Goal: Communication & Community: Ask a question

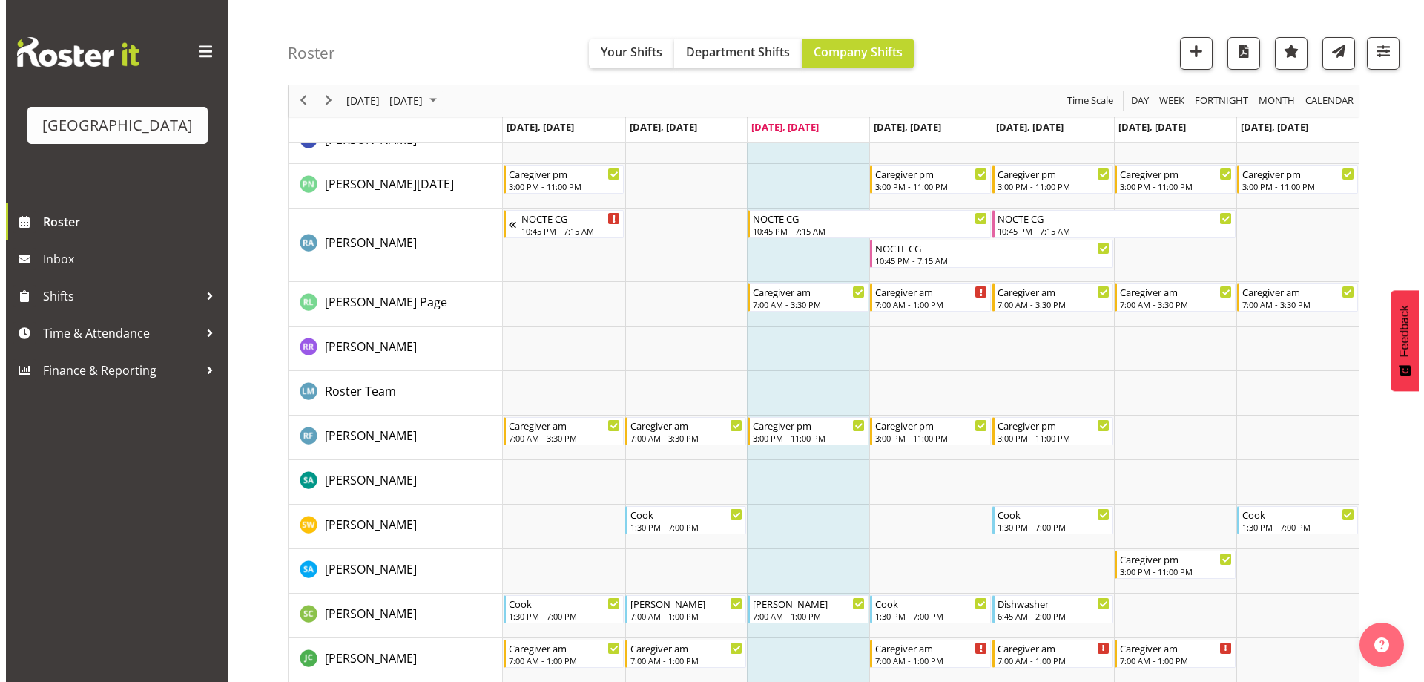
scroll to position [4231, 0]
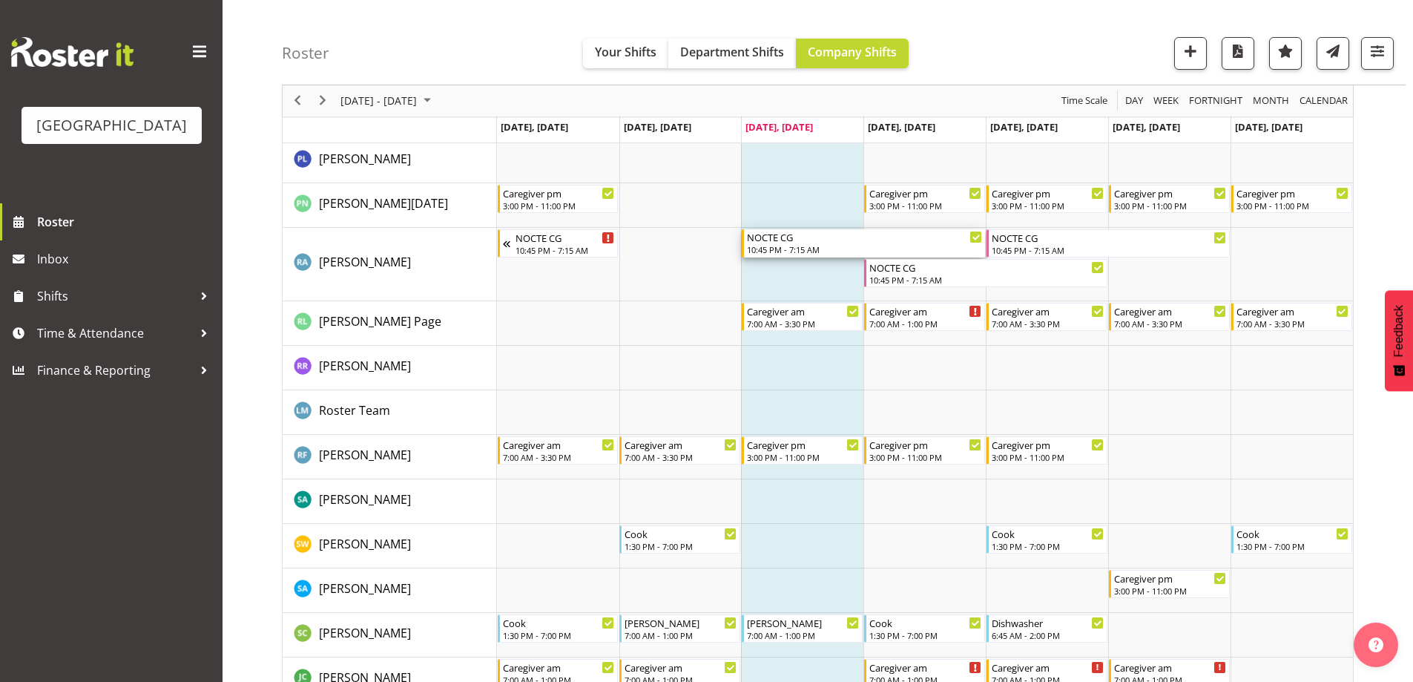
click at [785, 243] on div "NOCTE CG" at bounding box center [864, 236] width 235 height 15
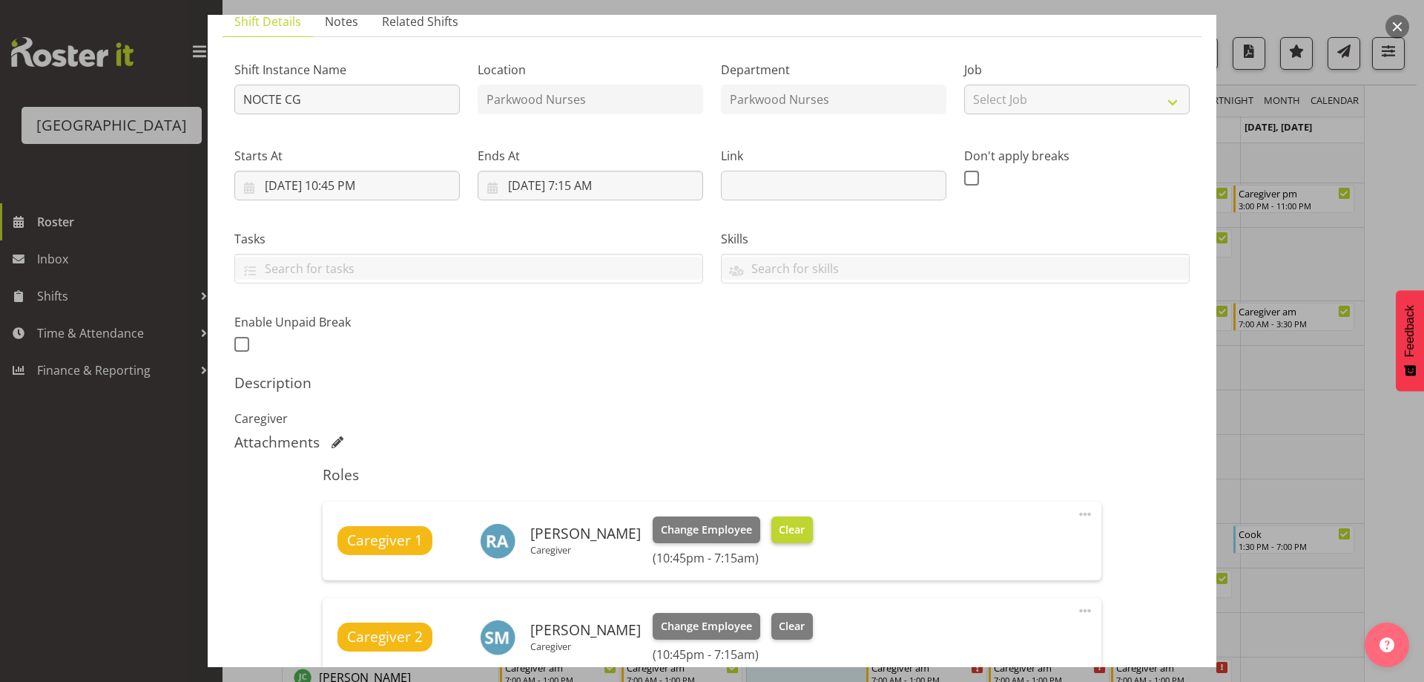
scroll to position [223, 0]
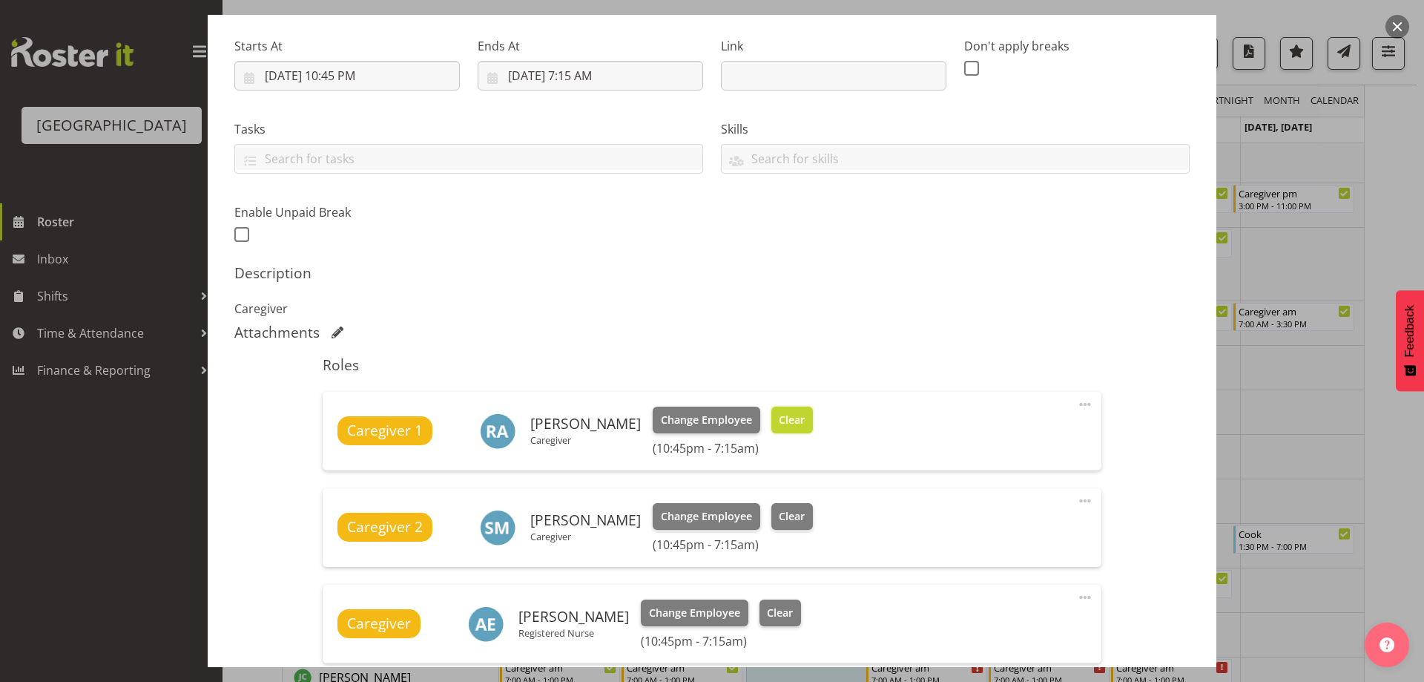
click at [779, 414] on span "Clear" at bounding box center [792, 420] width 26 height 16
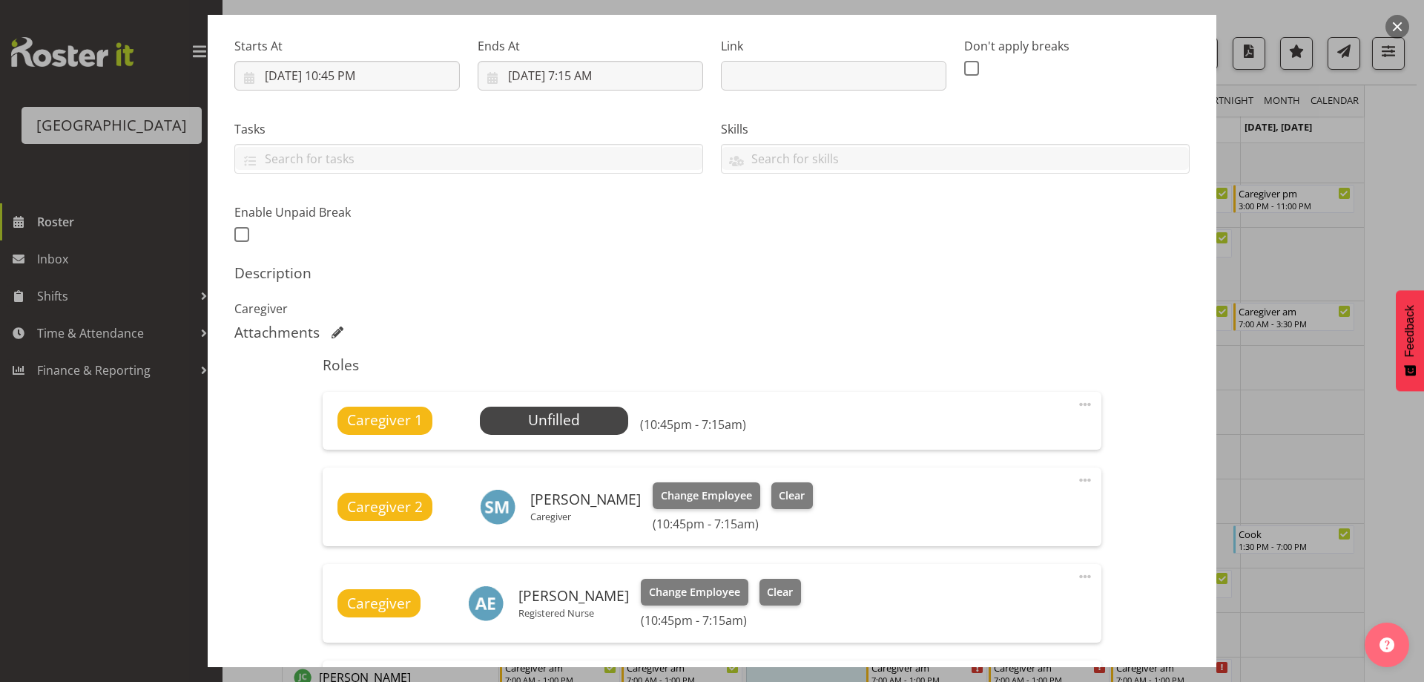
scroll to position [495, 0]
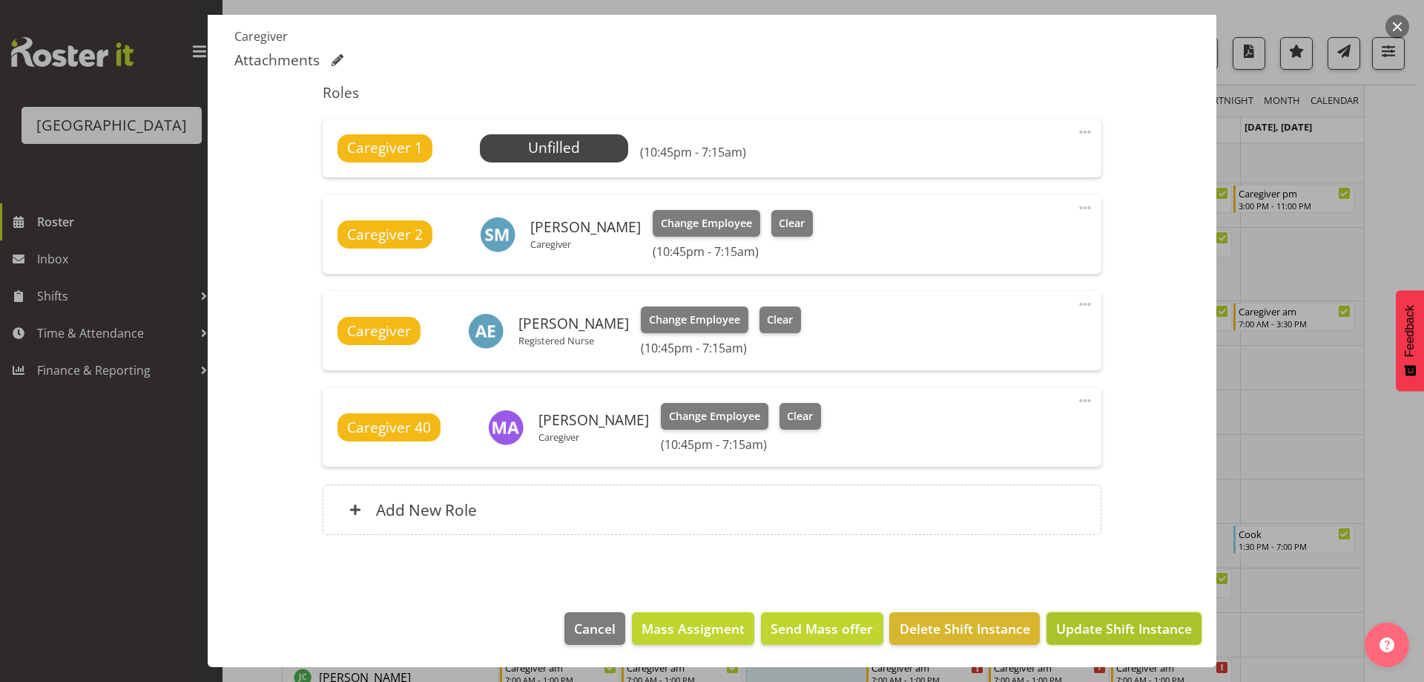
click at [1124, 622] on span "Update Shift Instance" at bounding box center [1124, 628] width 136 height 19
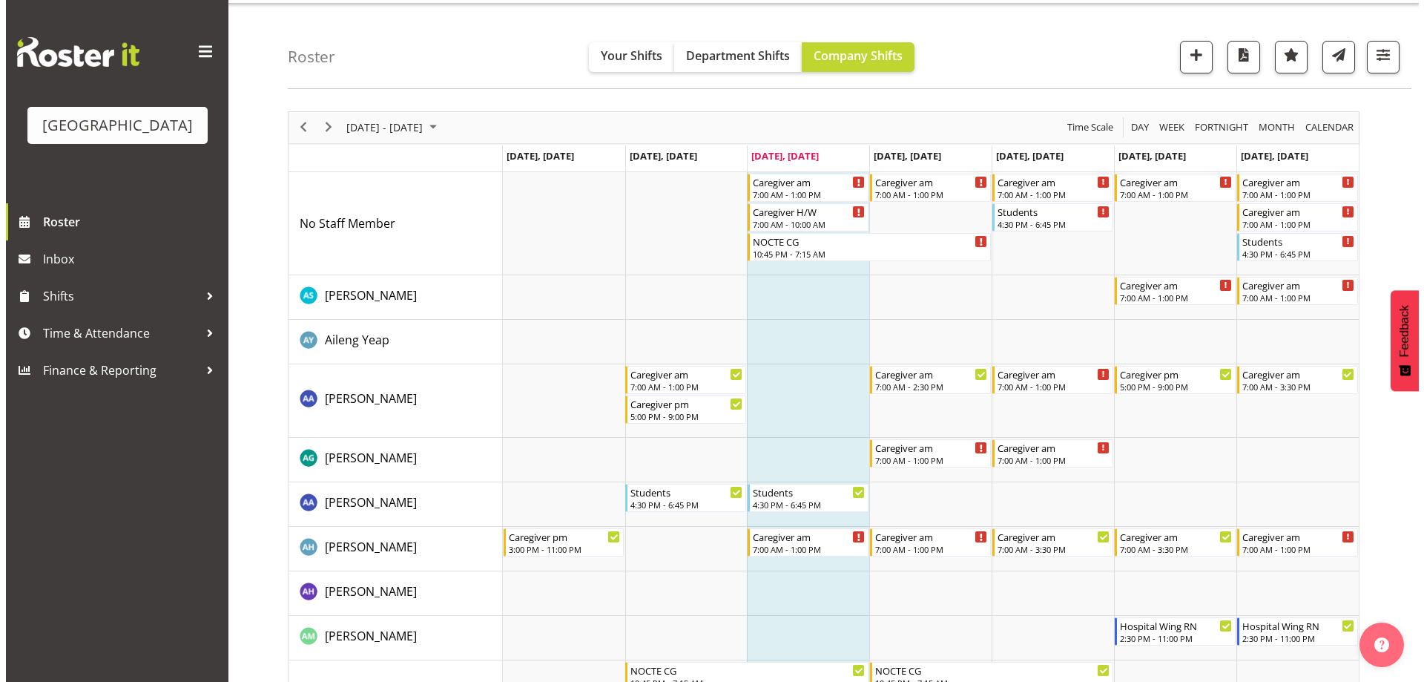
scroll to position [0, 0]
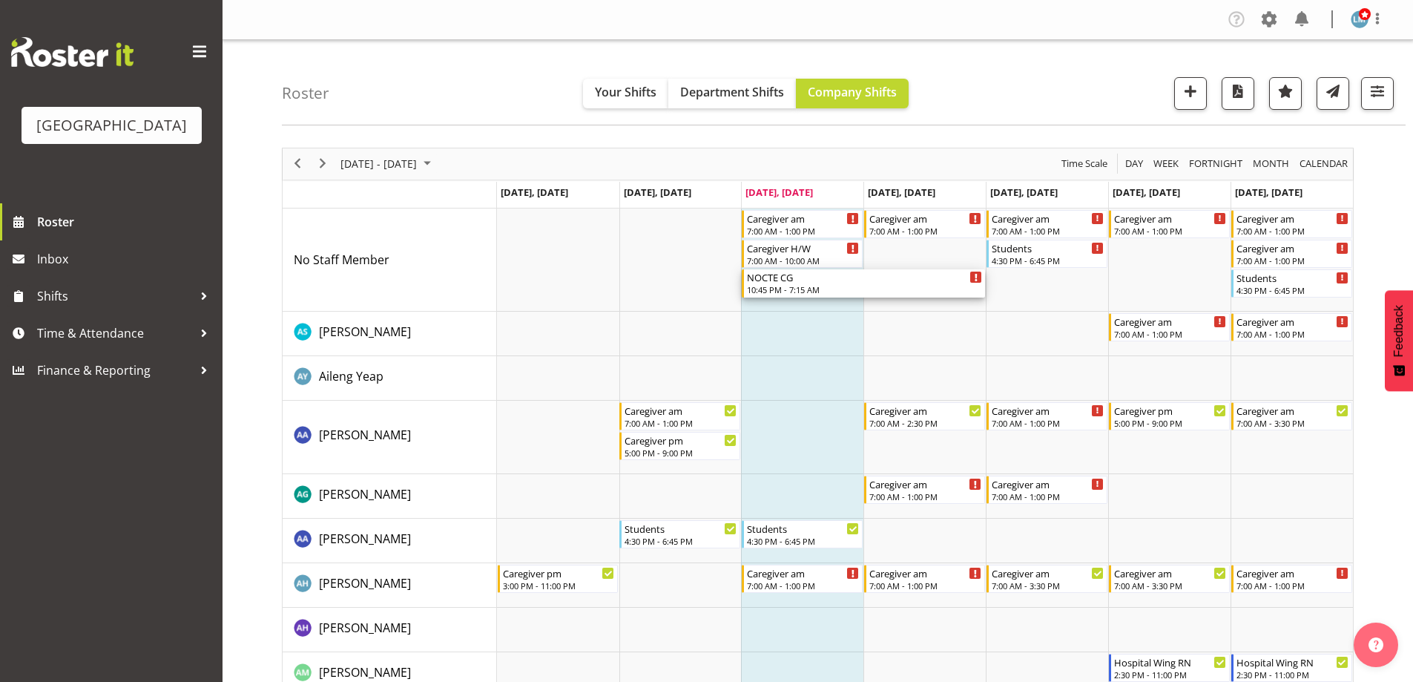
click at [821, 282] on div "NOCTE CG" at bounding box center [864, 276] width 235 height 15
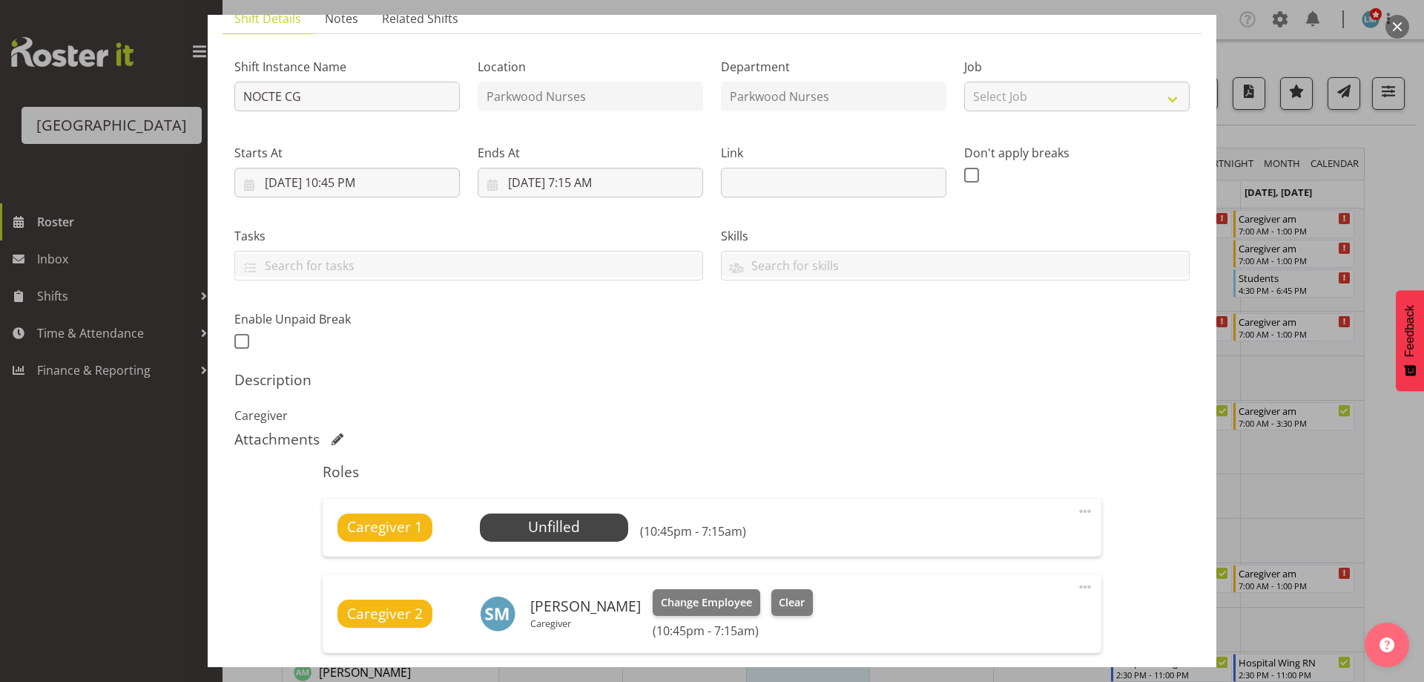
scroll to position [223, 0]
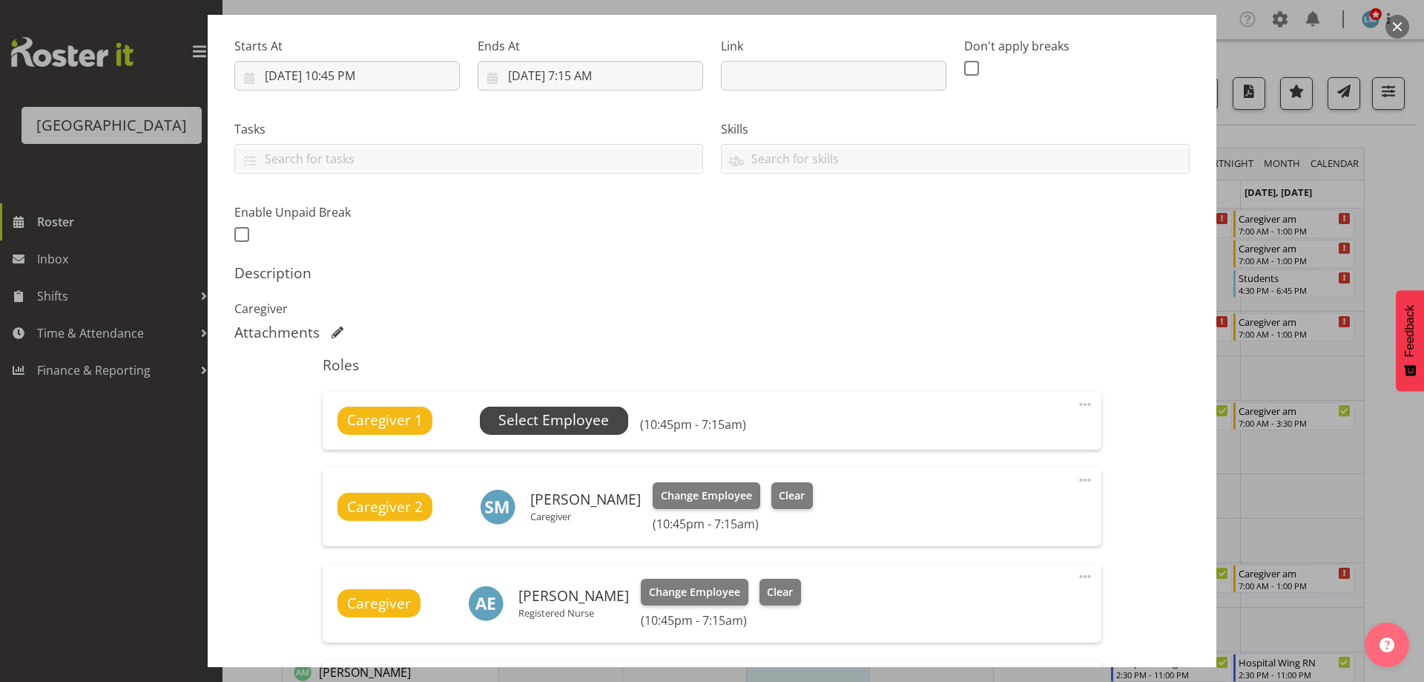
click at [597, 422] on span "Select Employee" at bounding box center [553, 420] width 111 height 22
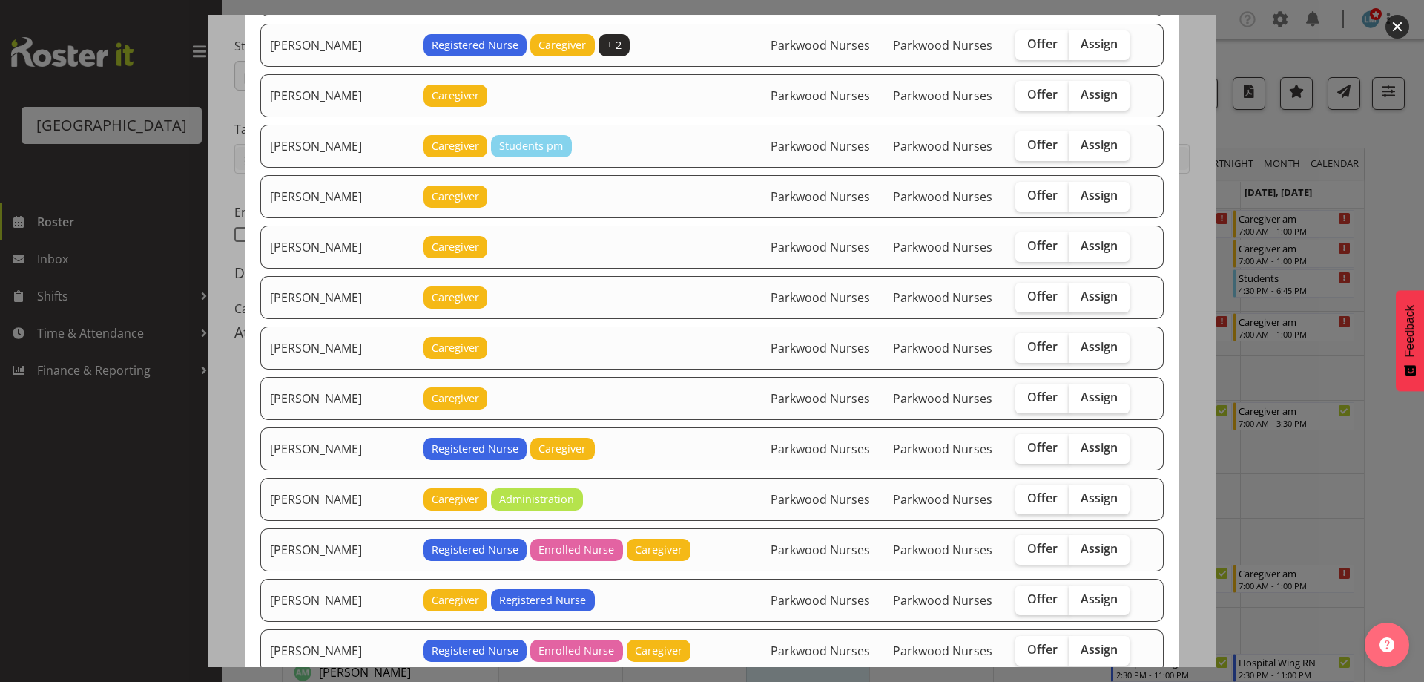
scroll to position [593, 0]
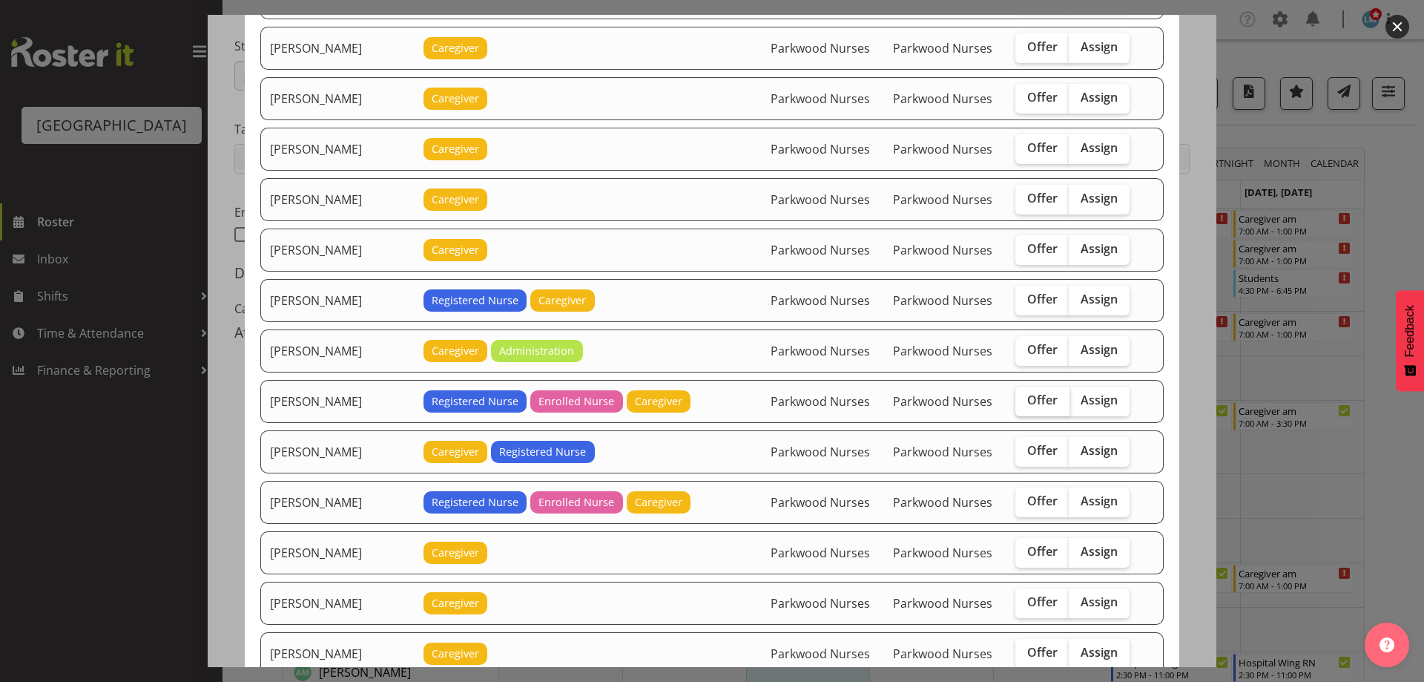
click at [1032, 404] on span "Offer" at bounding box center [1042, 399] width 30 height 15
click at [1025, 404] on input "Offer" at bounding box center [1020, 400] width 10 height 10
checkbox input "true"
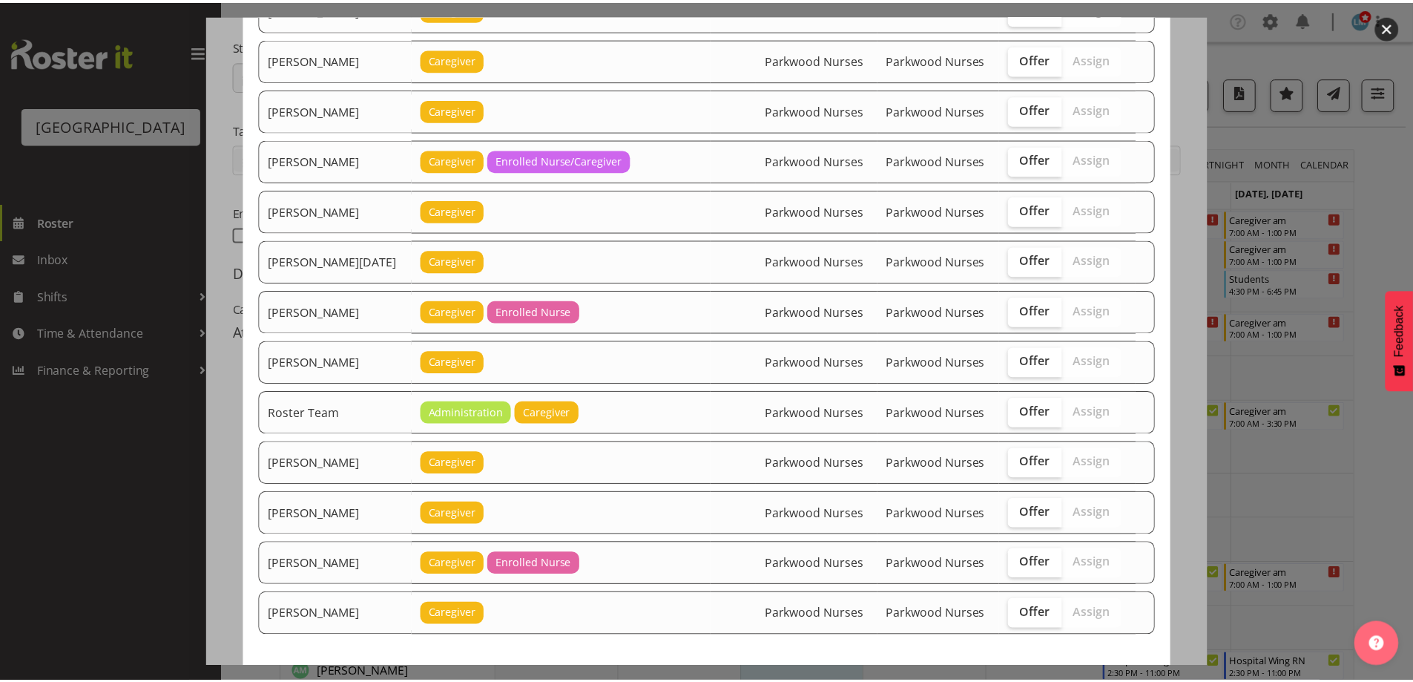
scroll to position [1199, 0]
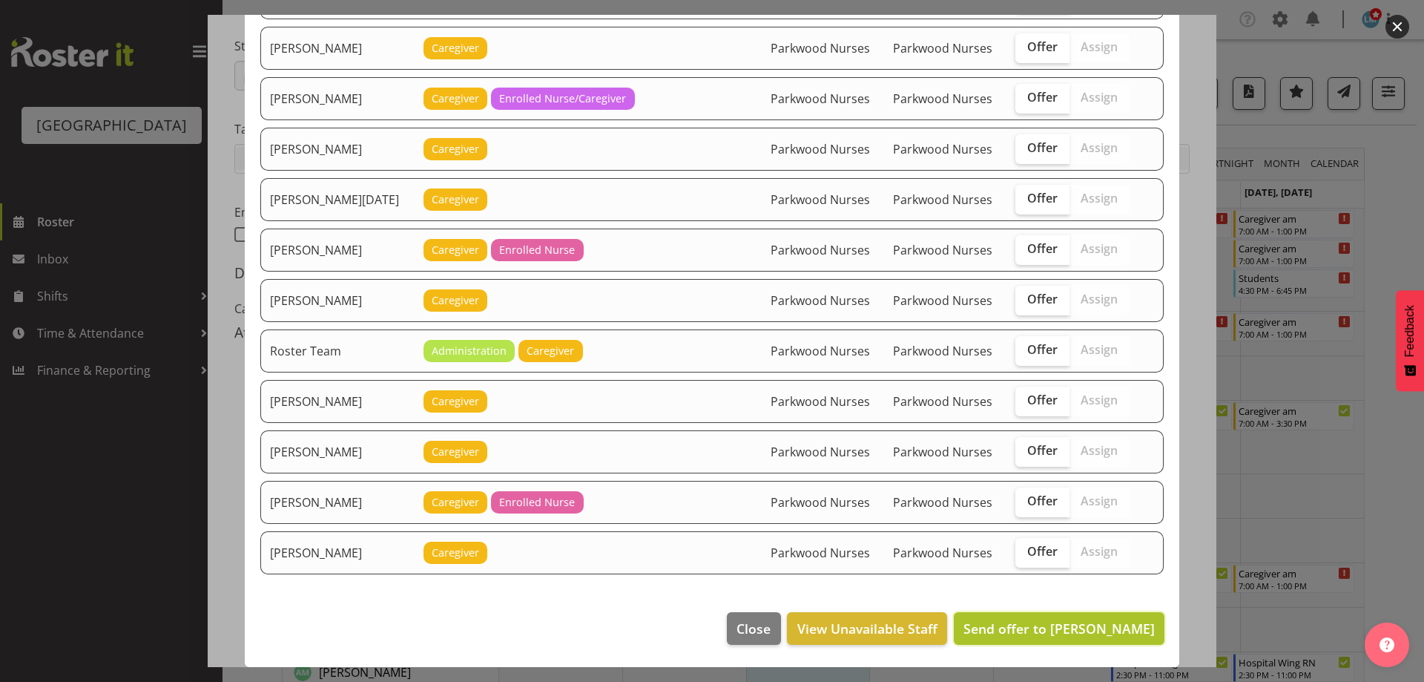
click at [1112, 627] on span "Send offer to Linda Shearman" at bounding box center [1058, 628] width 191 height 18
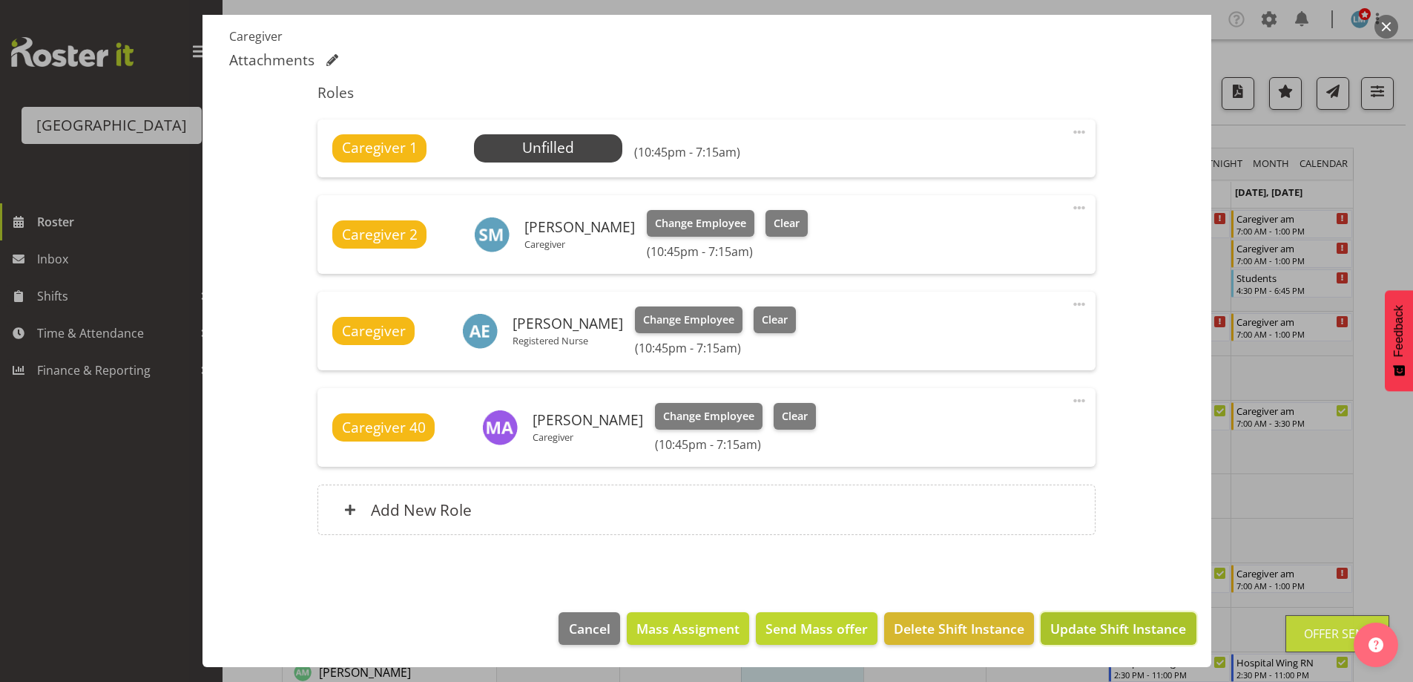
click at [1113, 629] on span "Update Shift Instance" at bounding box center [1118, 628] width 136 height 19
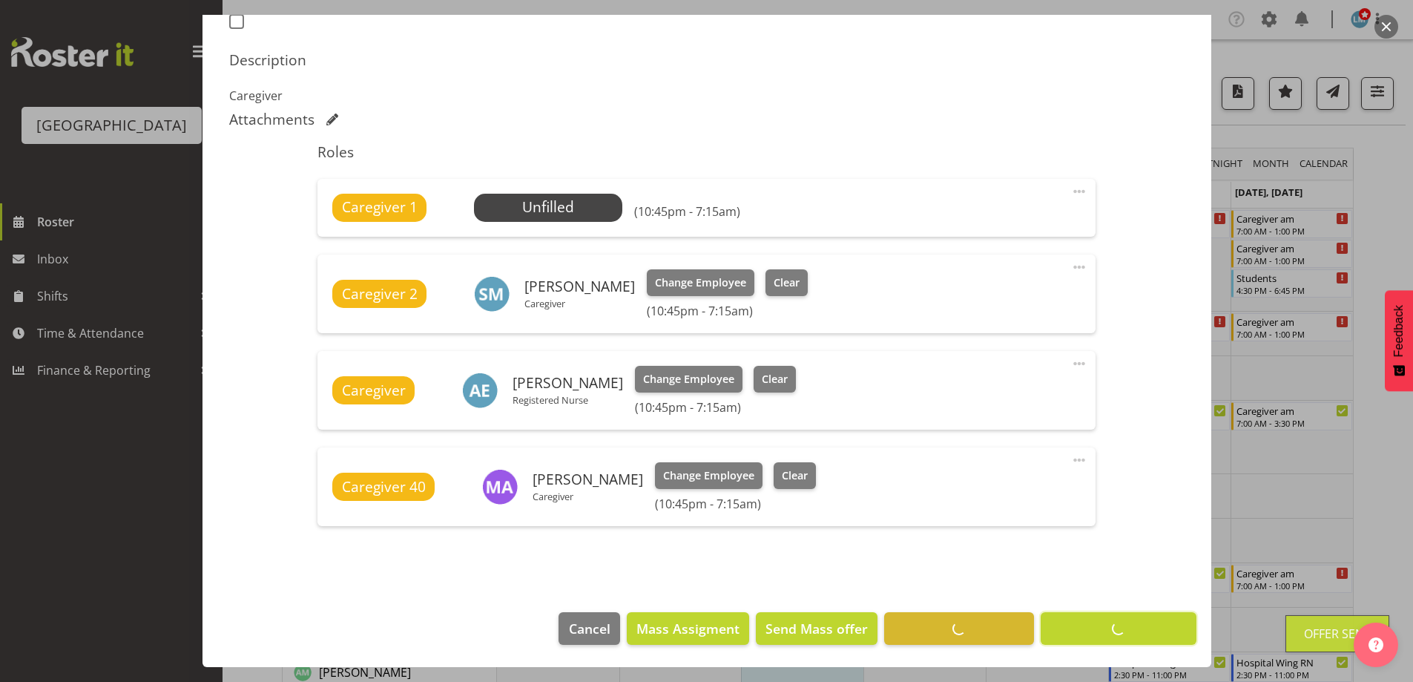
scroll to position [435, 0]
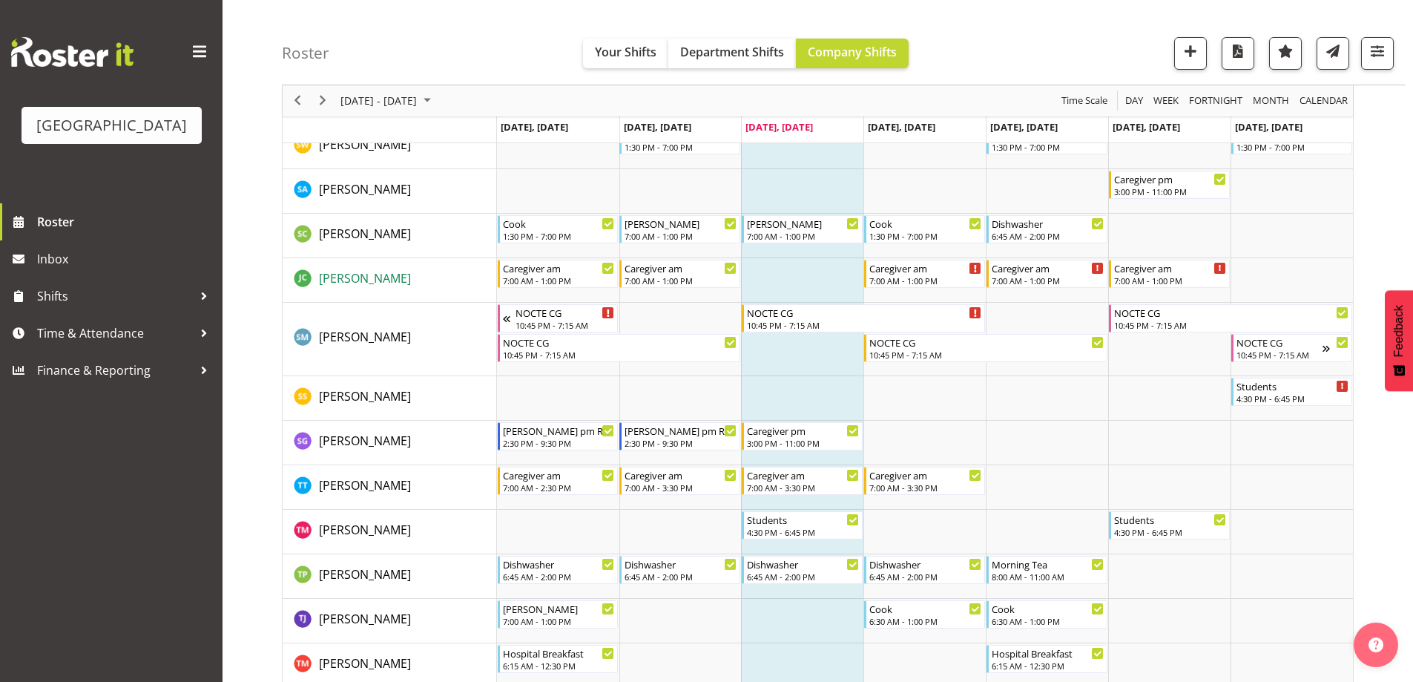
scroll to position [4528, 0]
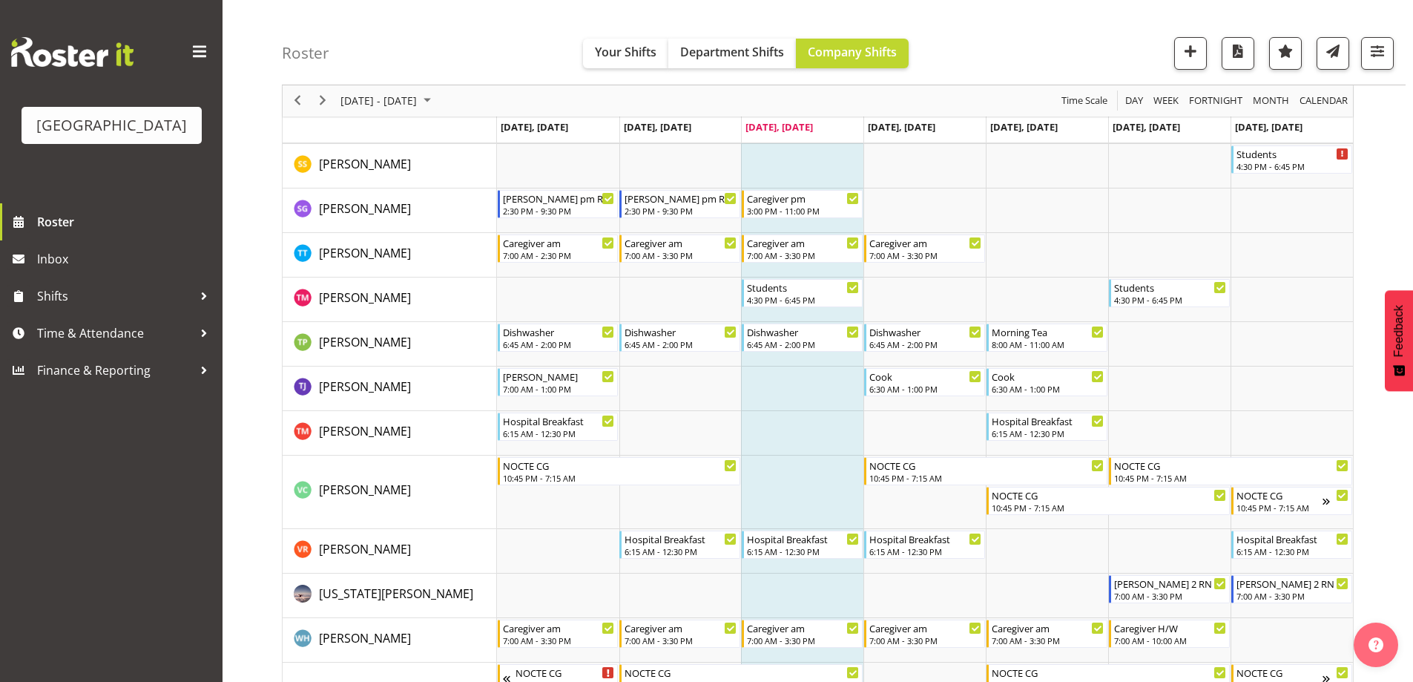
scroll to position [4973, 0]
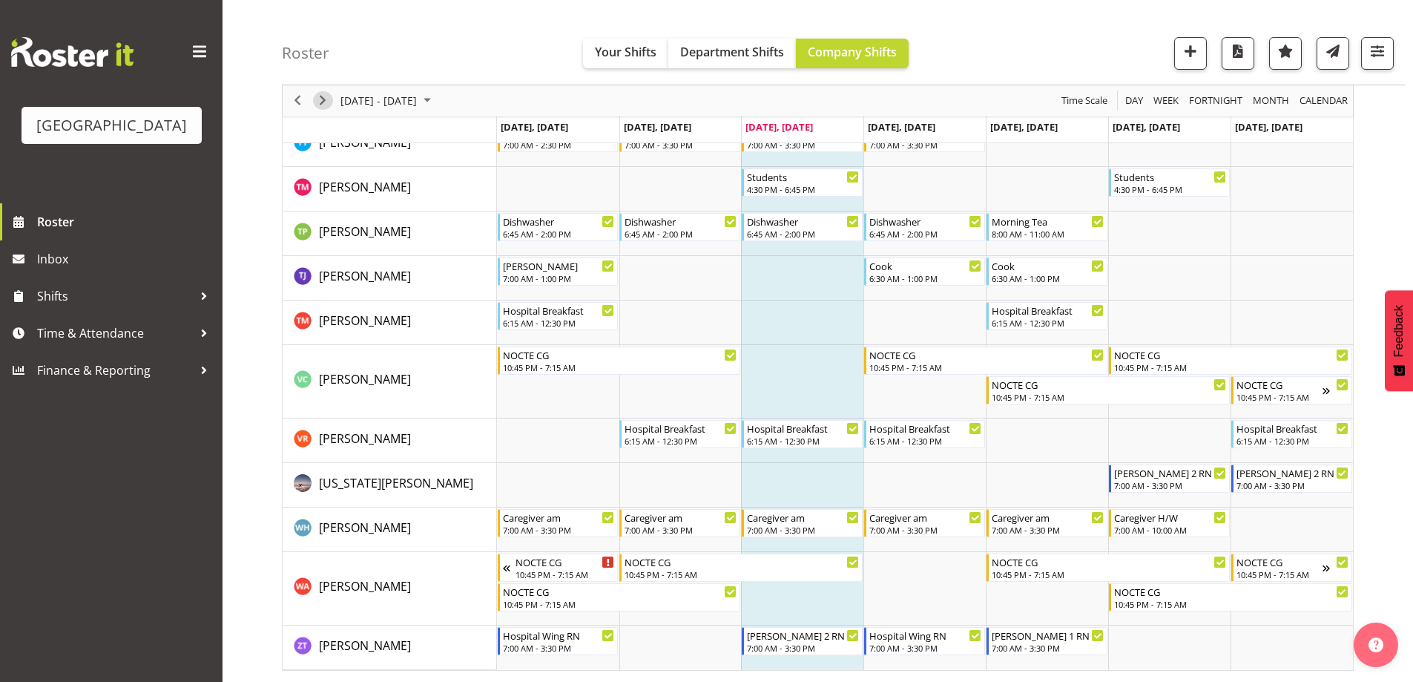
drag, startPoint x: 327, startPoint y: 98, endPoint x: 530, endPoint y: 345, distance: 319.4
click at [327, 98] on span "Next" at bounding box center [323, 101] width 18 height 19
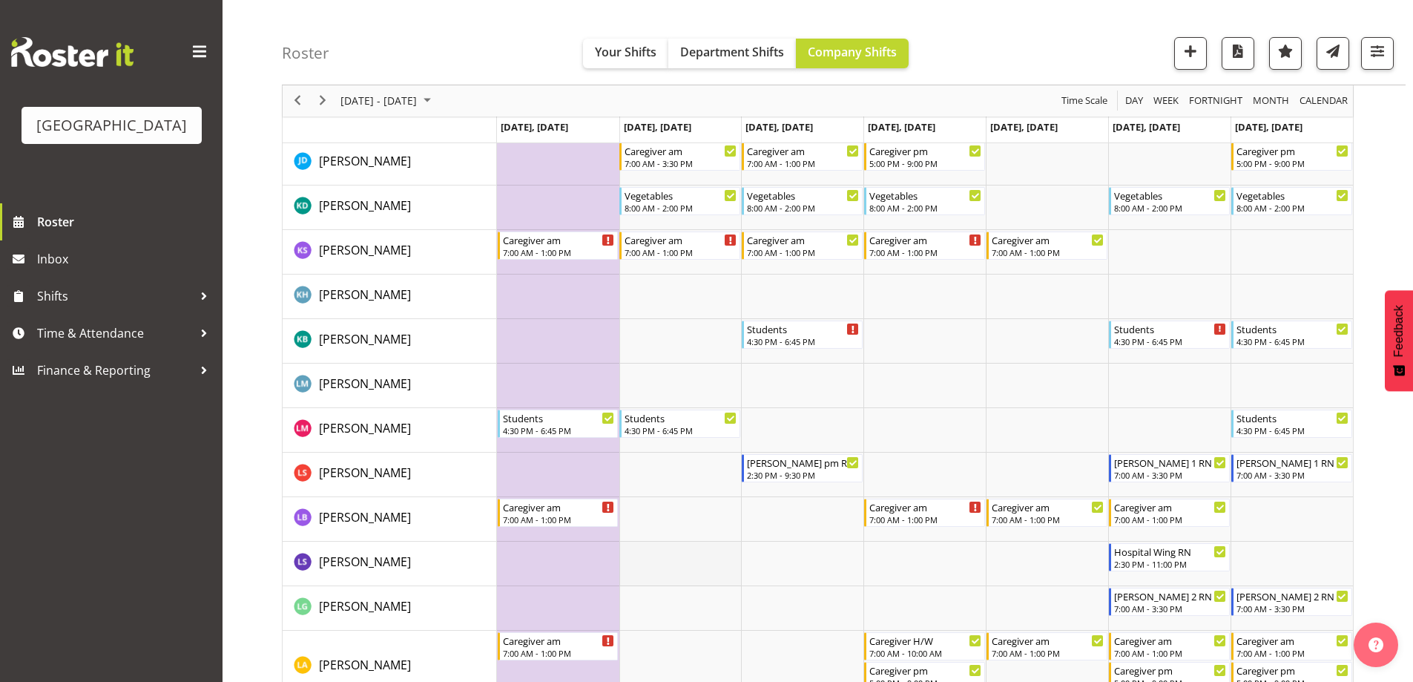
scroll to position [2612, 0]
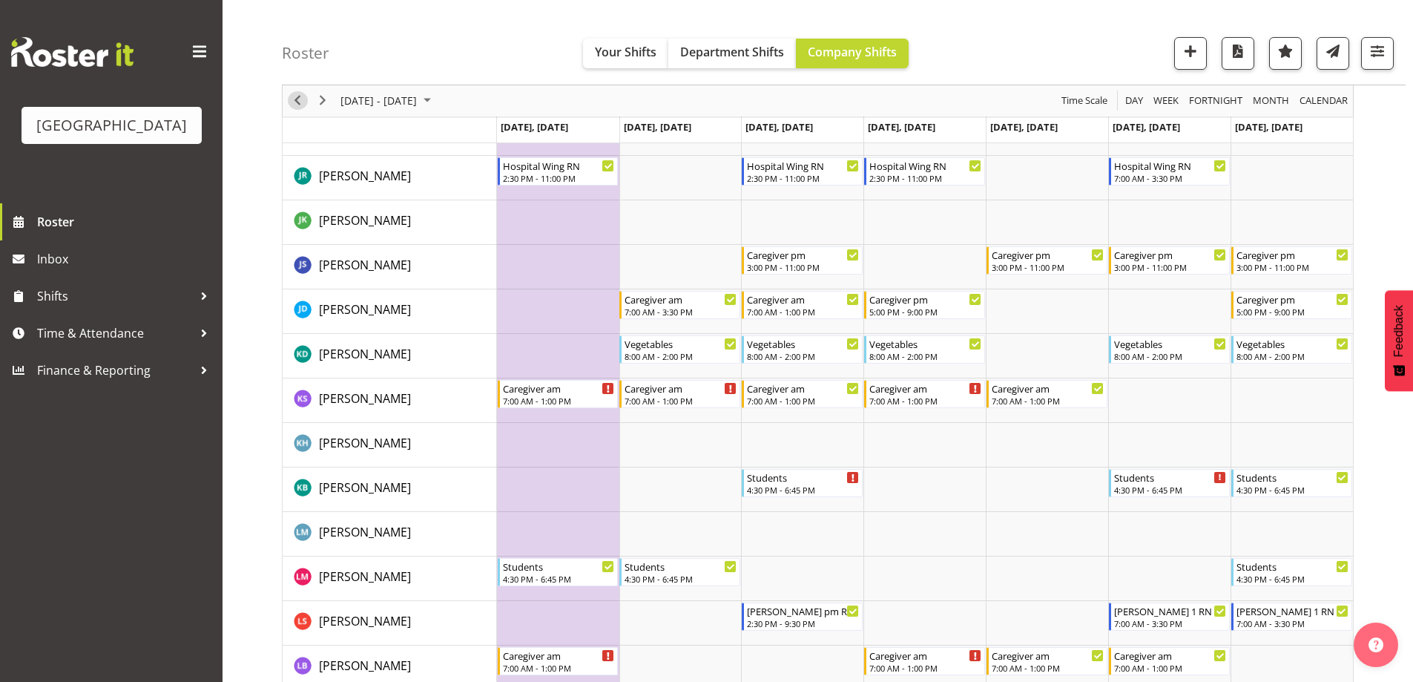
click at [303, 98] on span "Previous" at bounding box center [298, 101] width 18 height 19
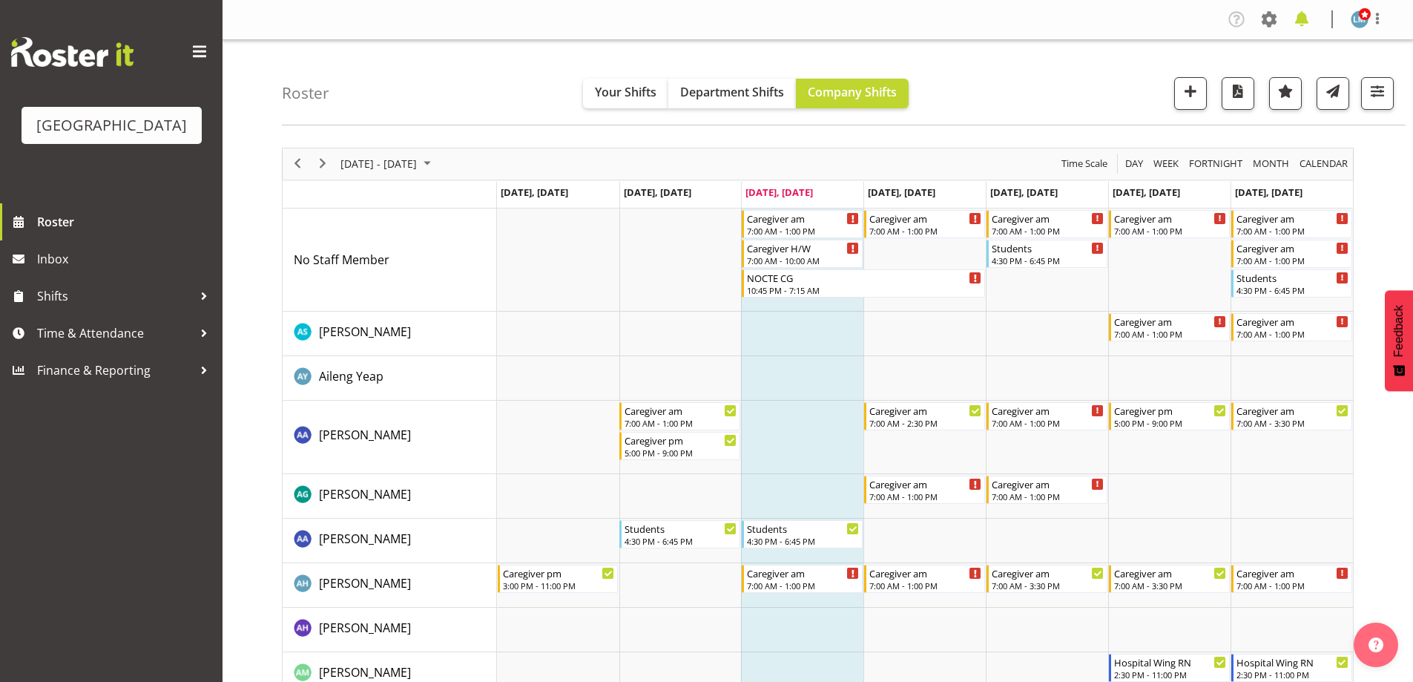
click at [1304, 22] on span at bounding box center [1302, 19] width 24 height 24
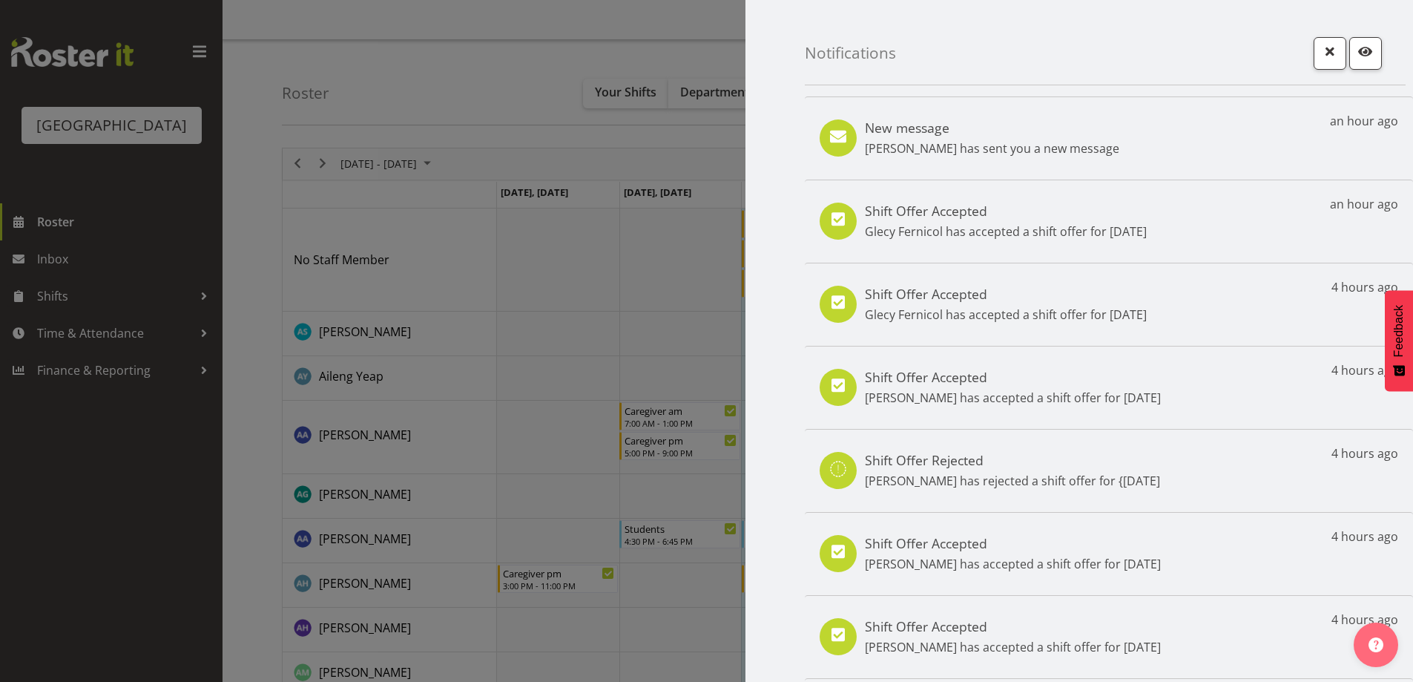
click at [188, 518] on div at bounding box center [706, 341] width 1413 height 682
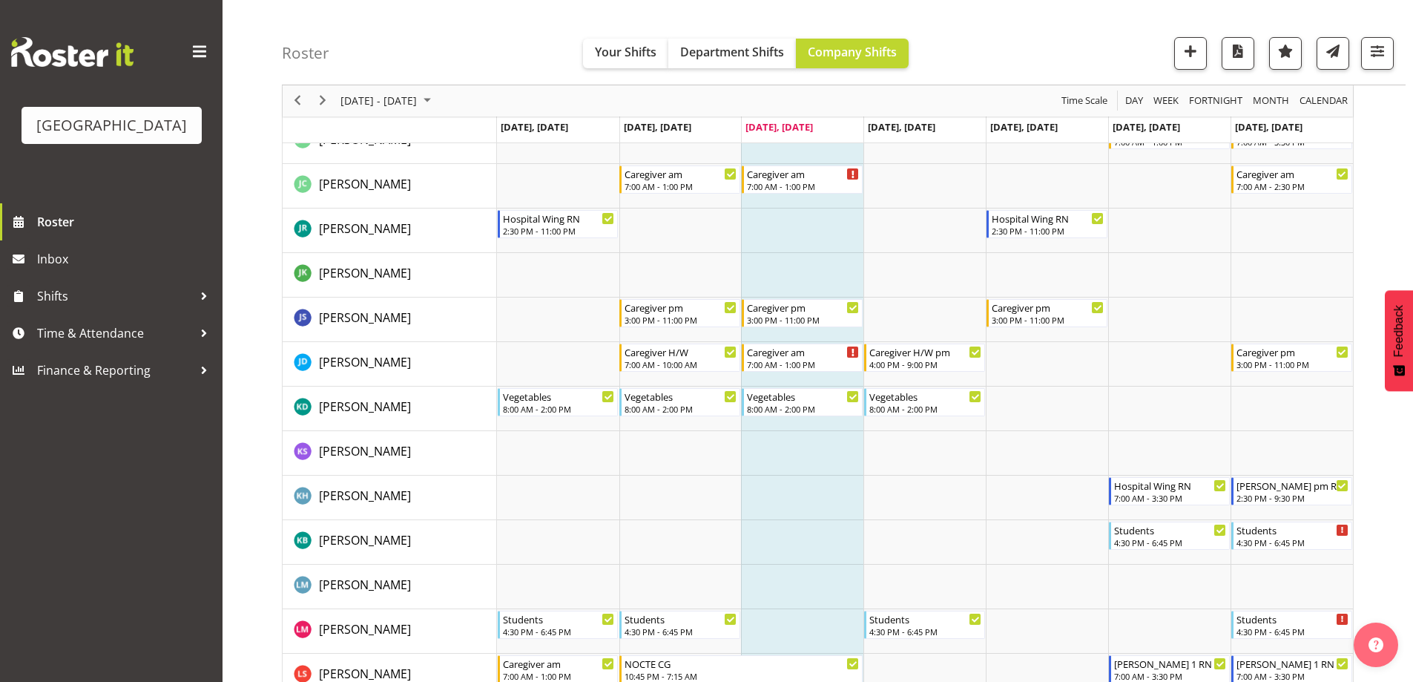
scroll to position [2596, 0]
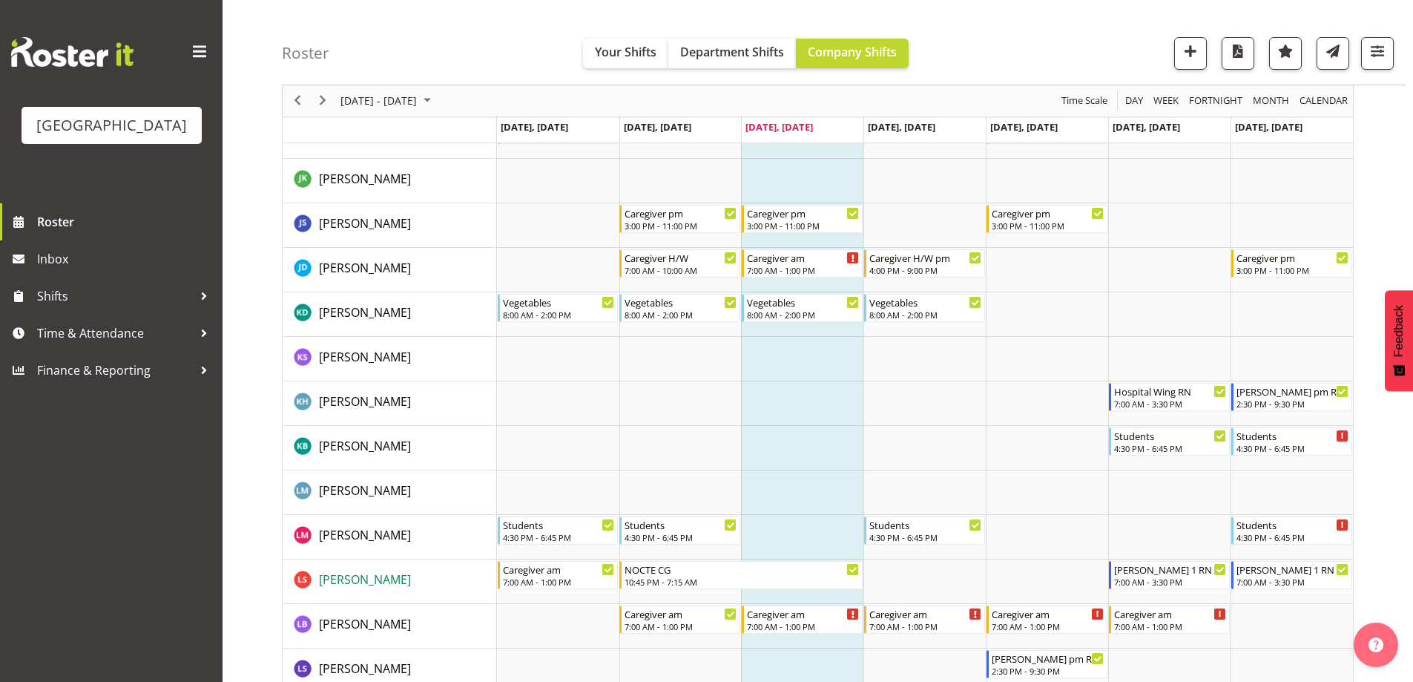
click at [391, 585] on span "[PERSON_NAME]" at bounding box center [365, 579] width 92 height 16
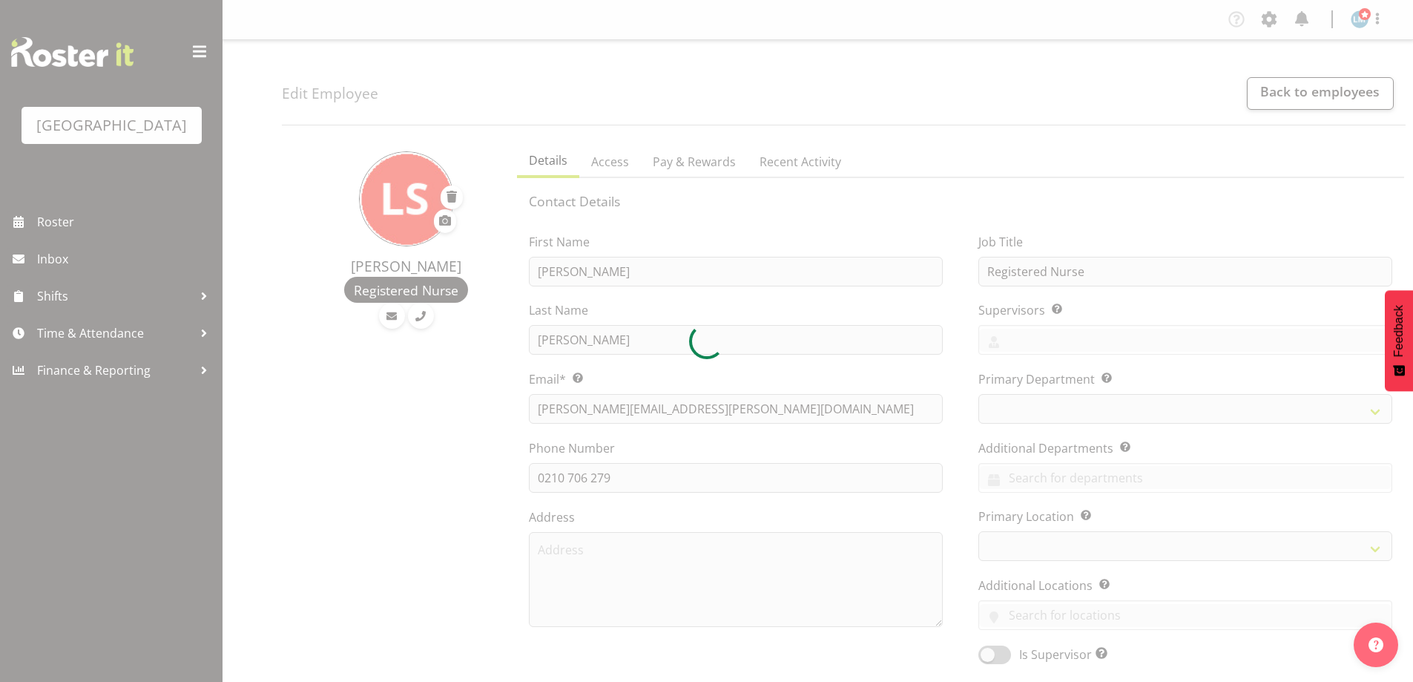
select select "TimelineWeek"
select select
select select "102"
select select "104"
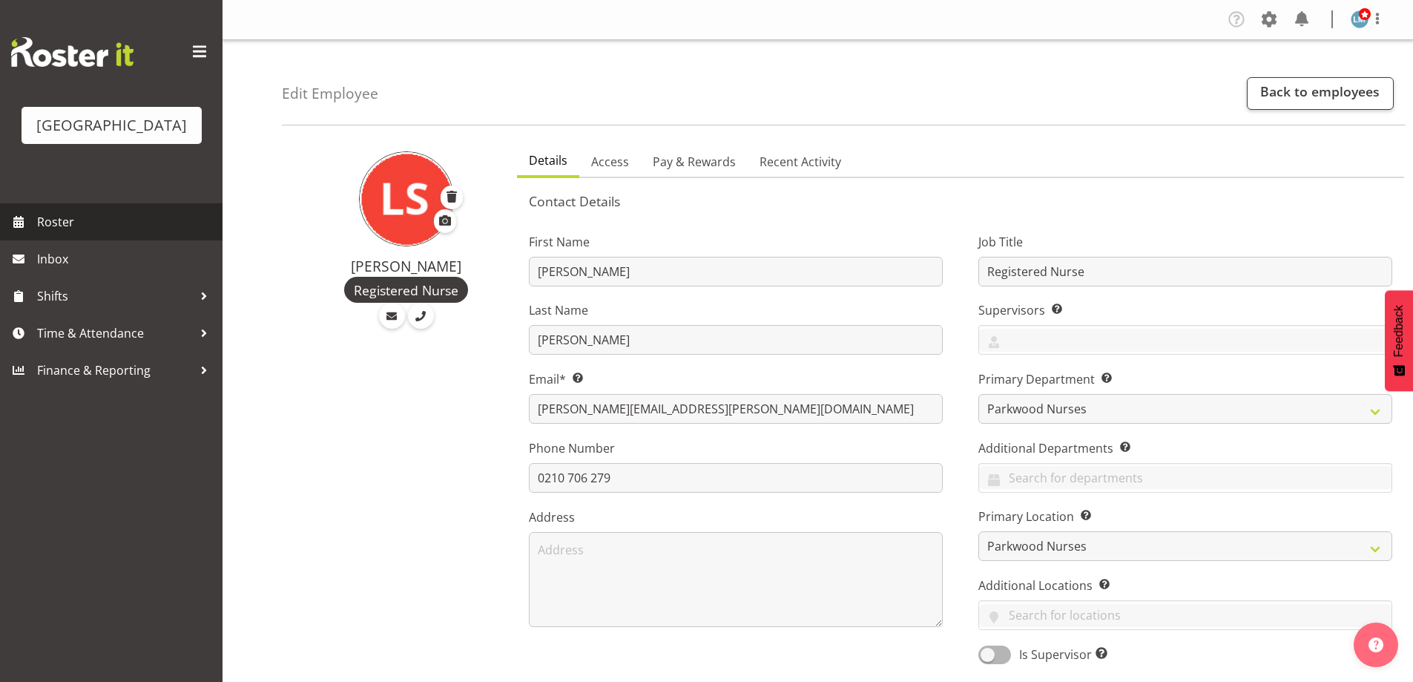
click at [59, 233] on span "Roster" at bounding box center [126, 222] width 178 height 22
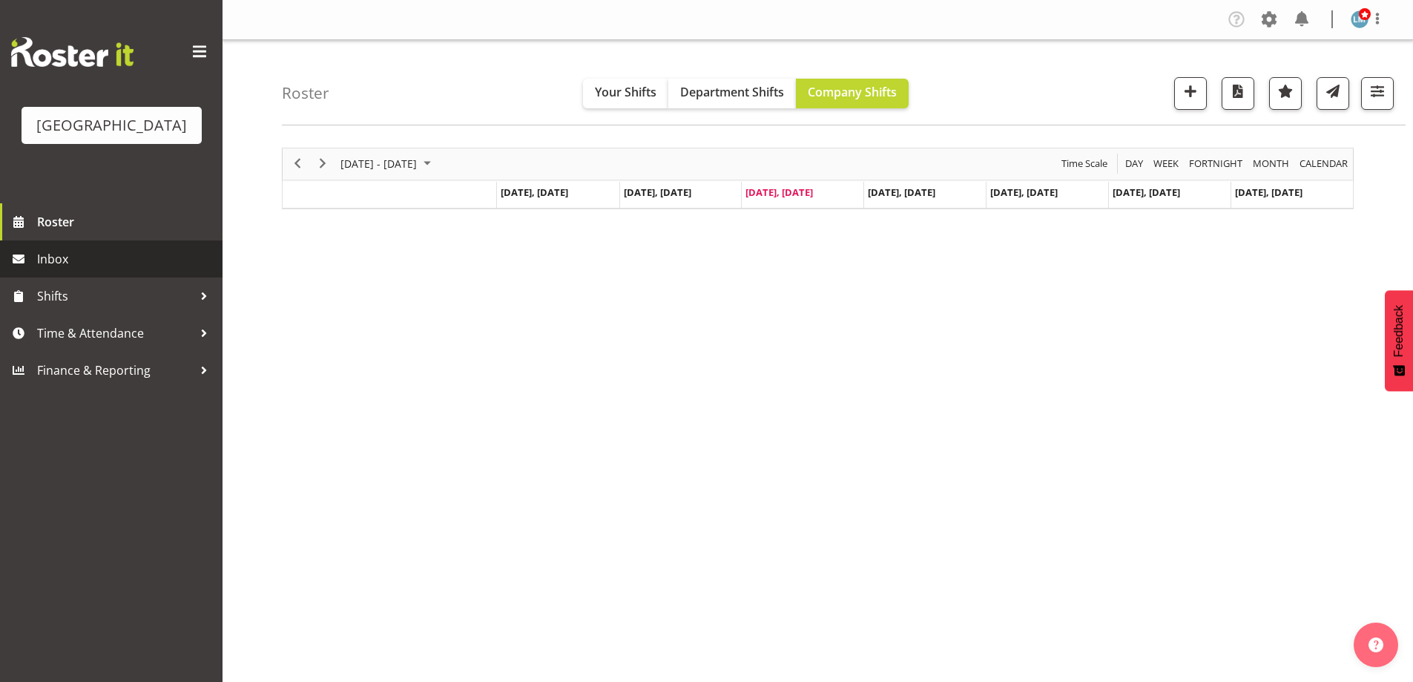
click at [73, 270] on span "Inbox" at bounding box center [126, 259] width 178 height 22
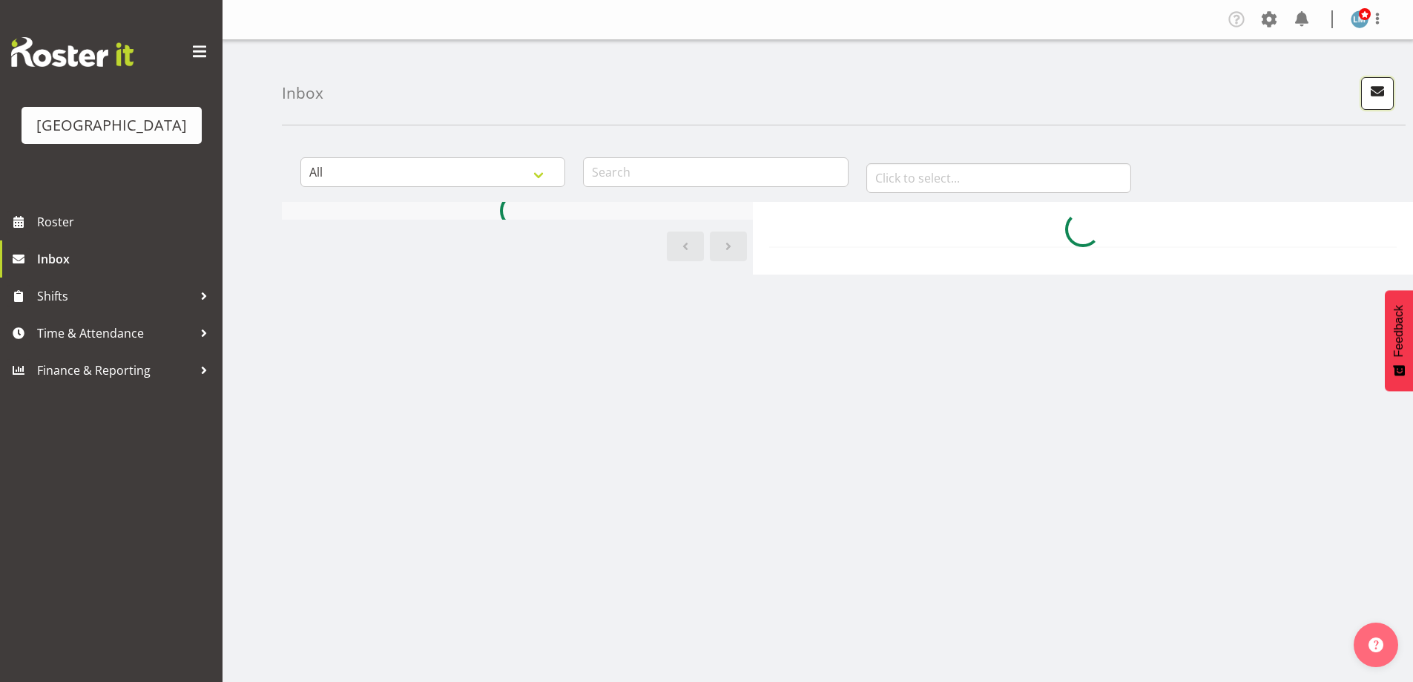
click at [1374, 96] on span "button" at bounding box center [1377, 91] width 19 height 19
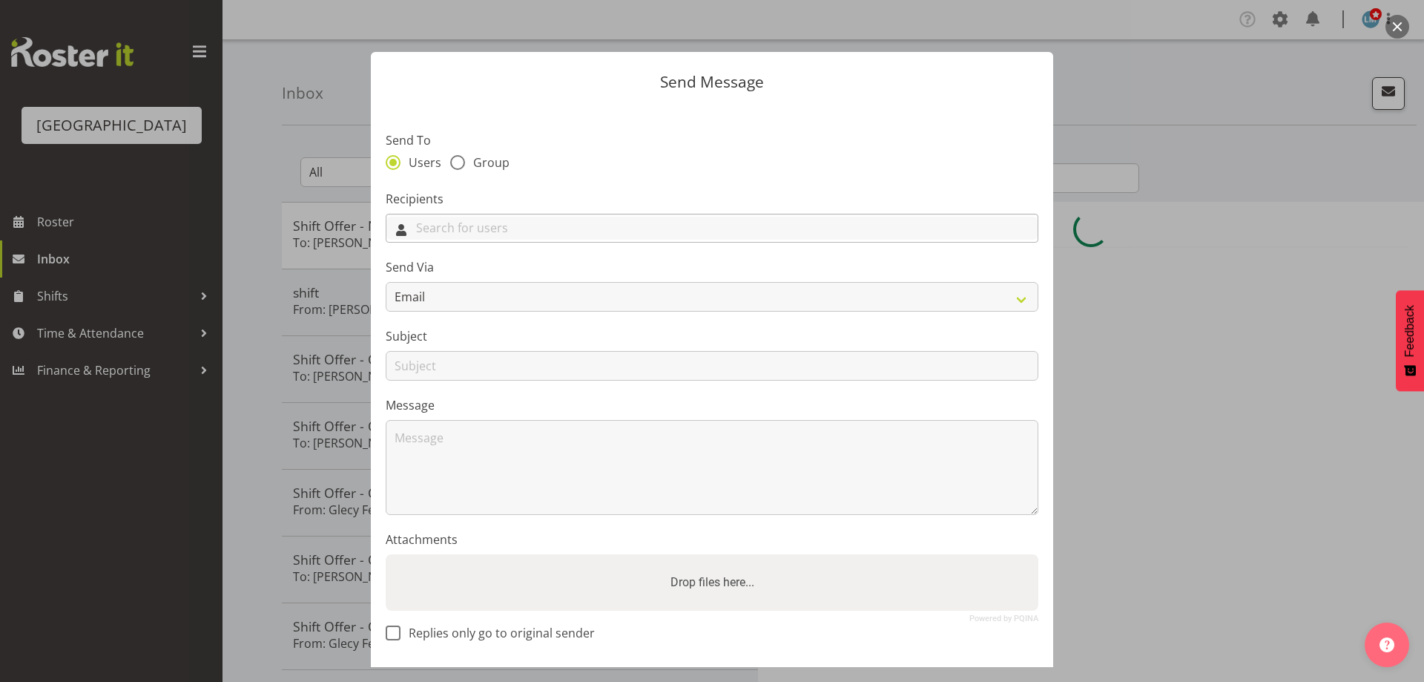
click at [581, 232] on input "text" at bounding box center [711, 228] width 651 height 23
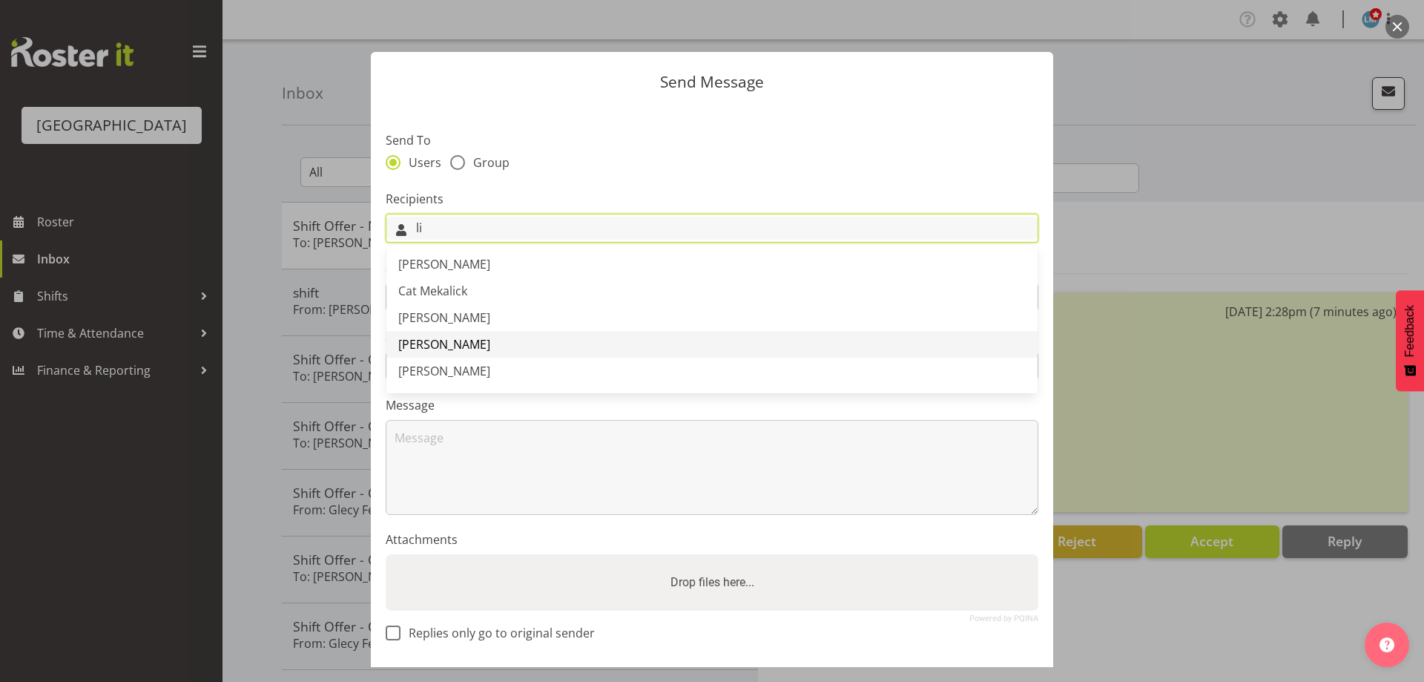
scroll to position [148, 0]
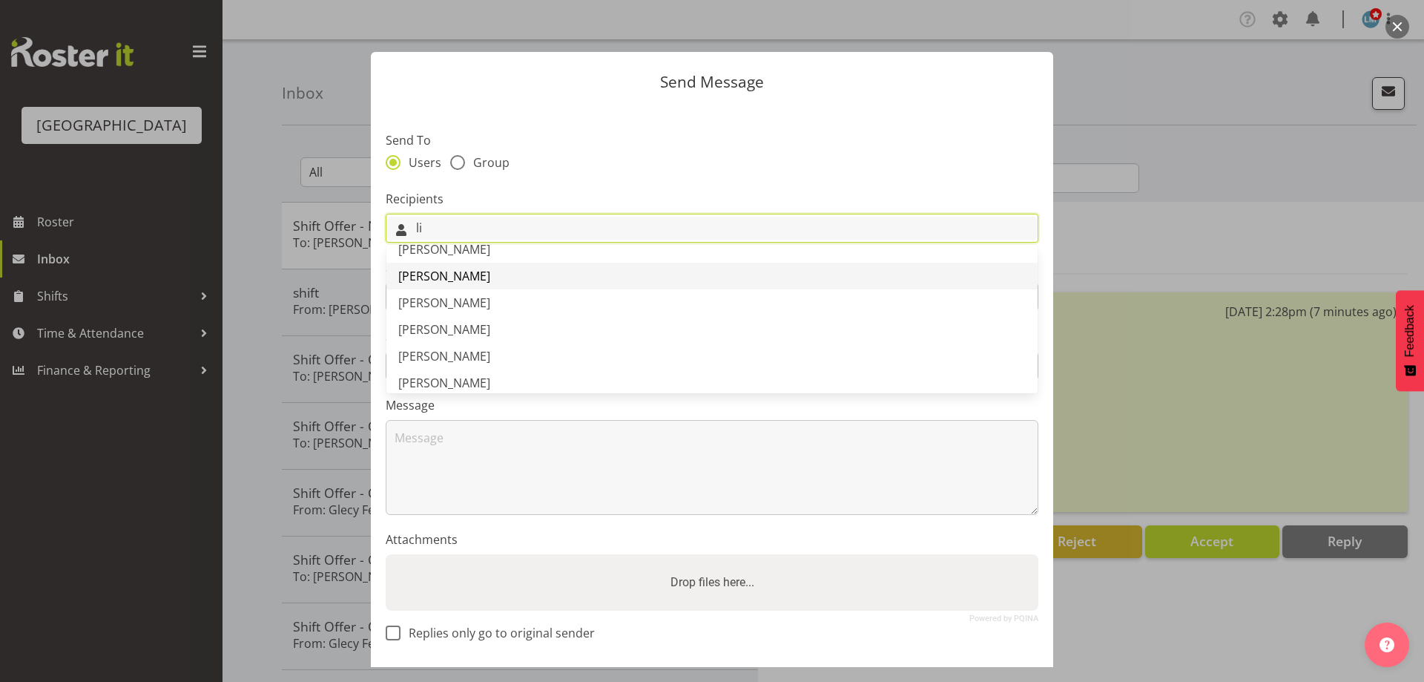
type input "li"
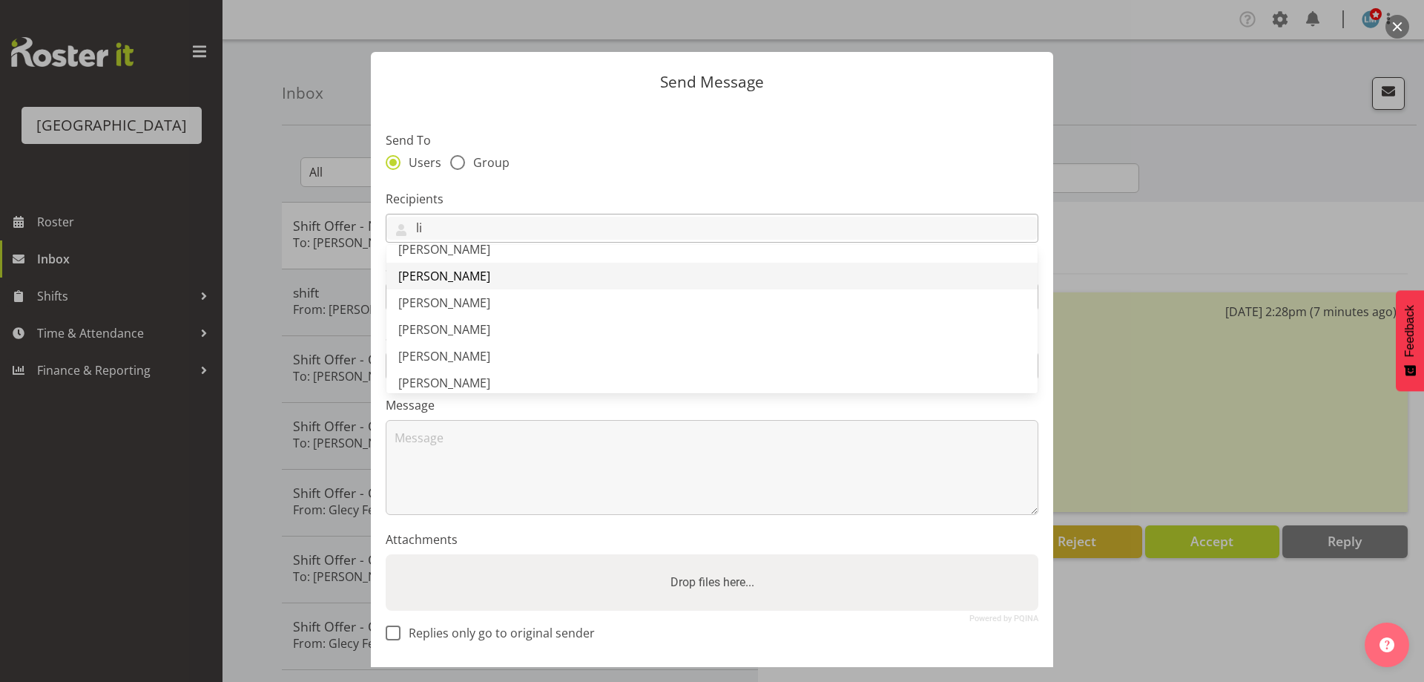
click at [478, 273] on span "[PERSON_NAME]" at bounding box center [444, 276] width 92 height 16
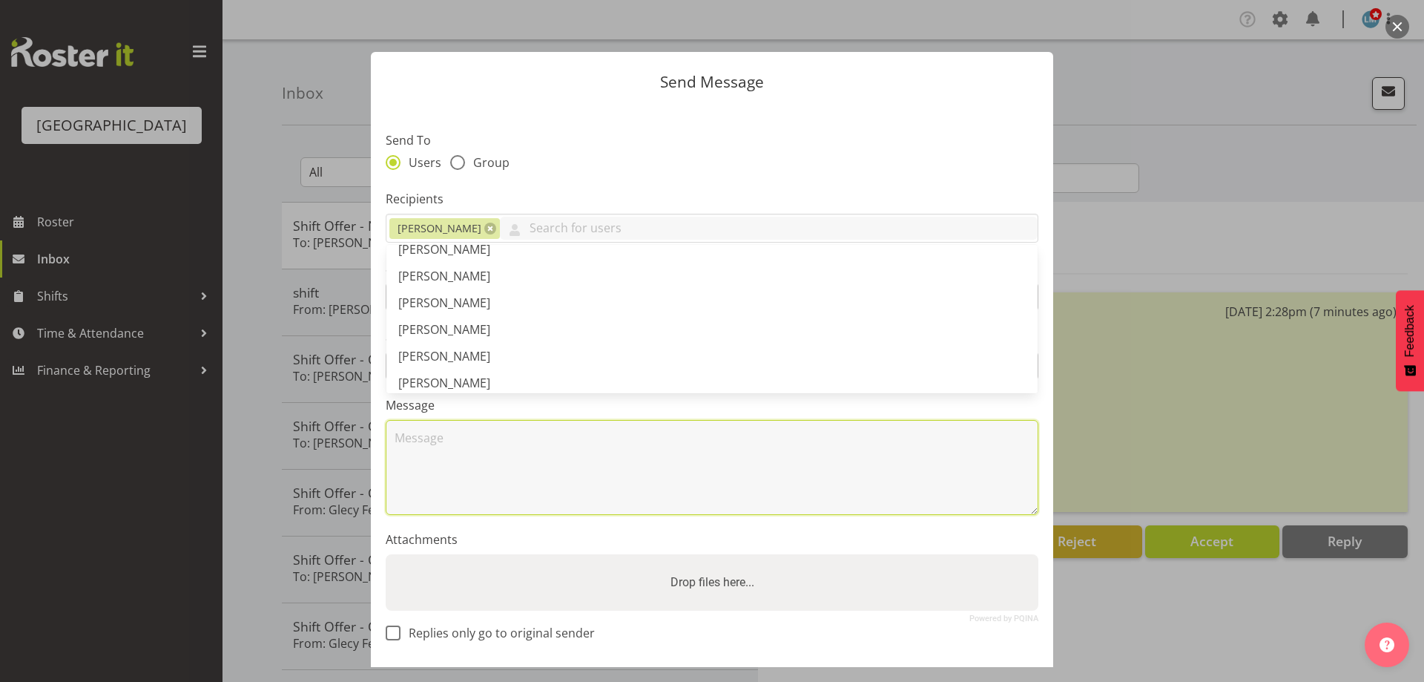
click at [469, 459] on textarea at bounding box center [712, 467] width 653 height 95
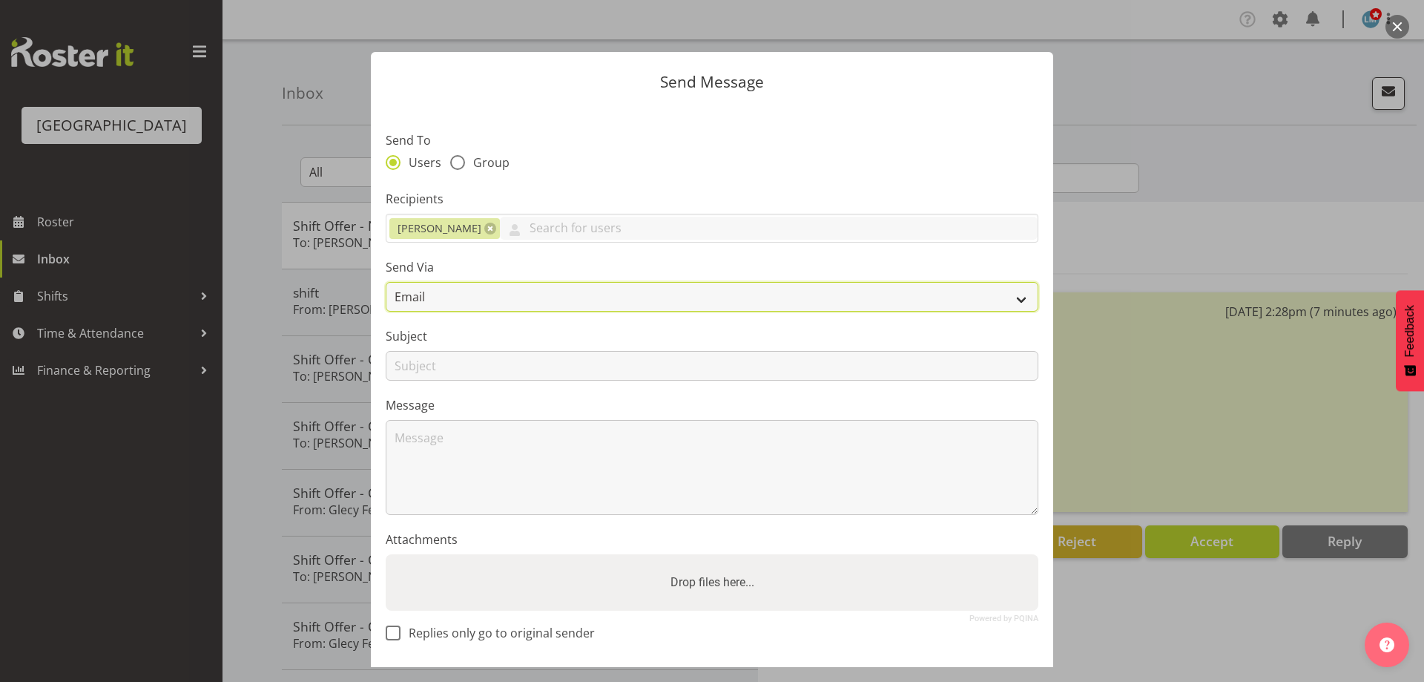
click at [449, 289] on select "Email SMS" at bounding box center [712, 297] width 653 height 30
select select "sms"
click at [386, 282] on select "Email SMS" at bounding box center [712, 297] width 653 height 30
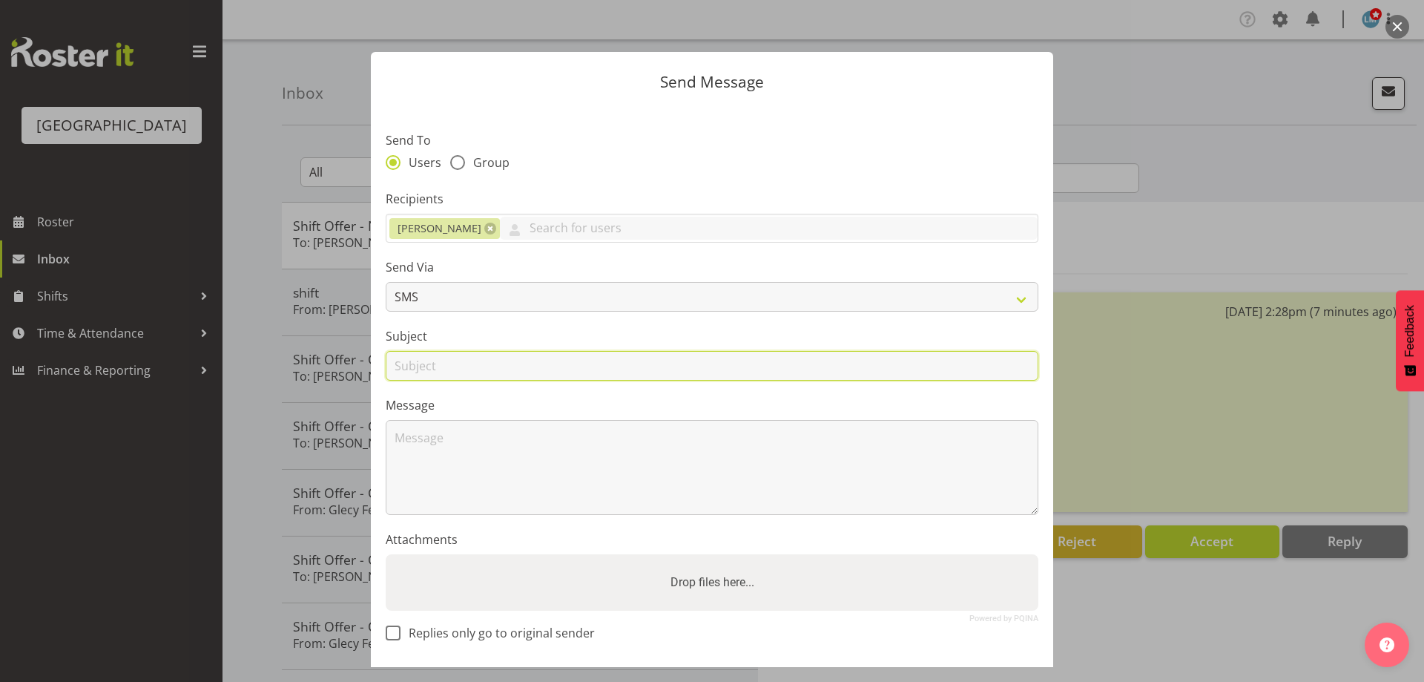
click at [406, 366] on input "text" at bounding box center [712, 366] width 653 height 30
type input "shift"
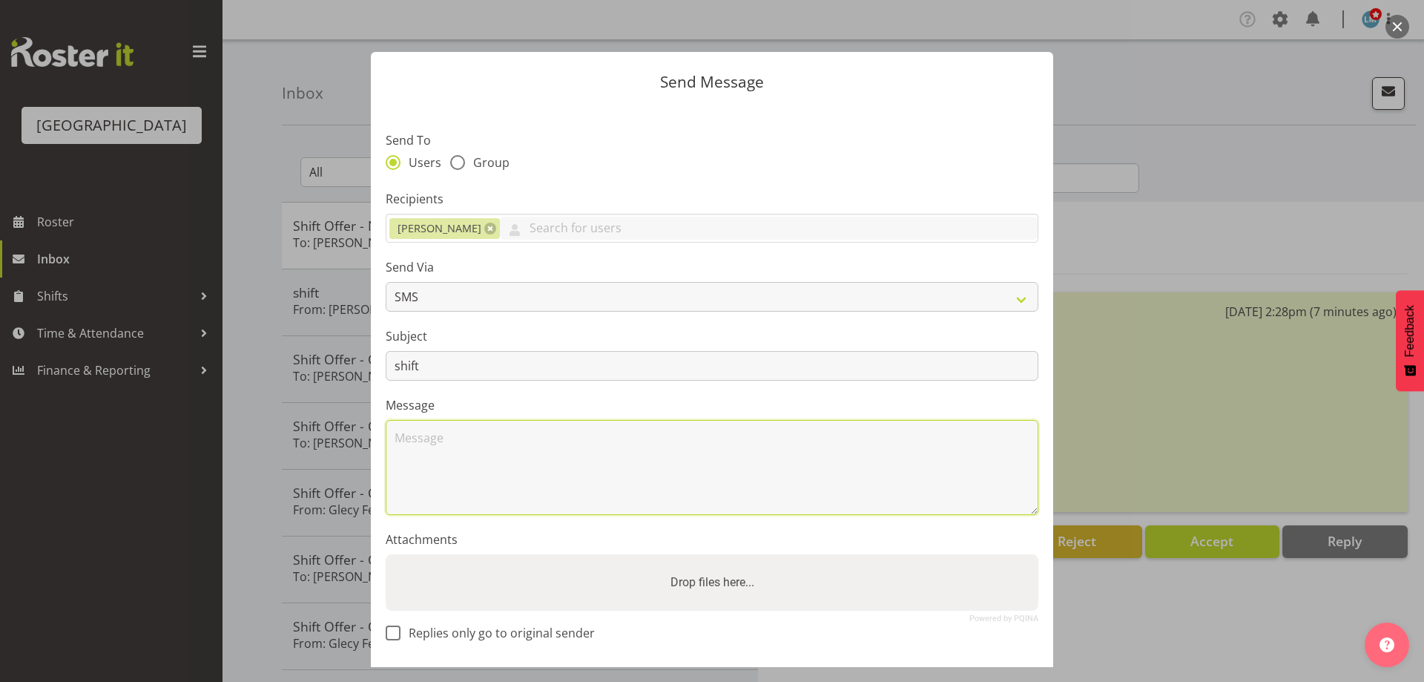
click at [426, 455] on textarea at bounding box center [712, 467] width 653 height 95
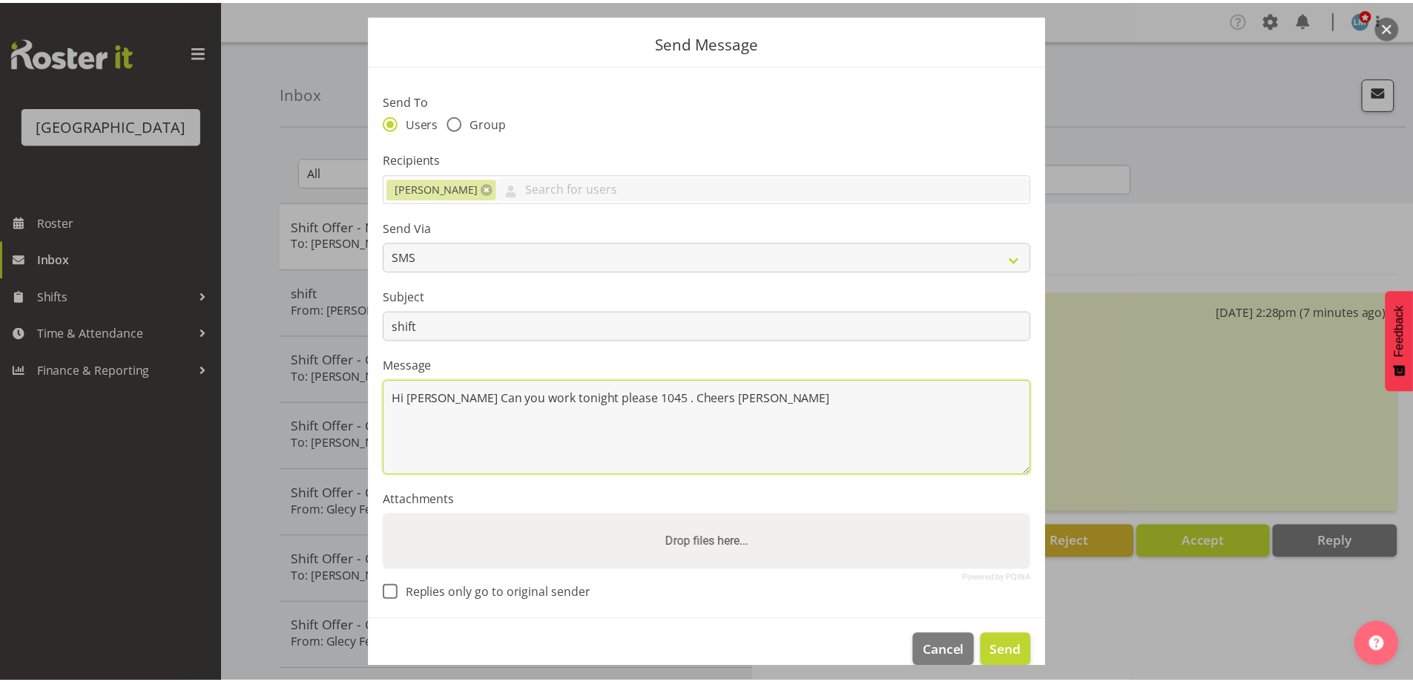
scroll to position [62, 0]
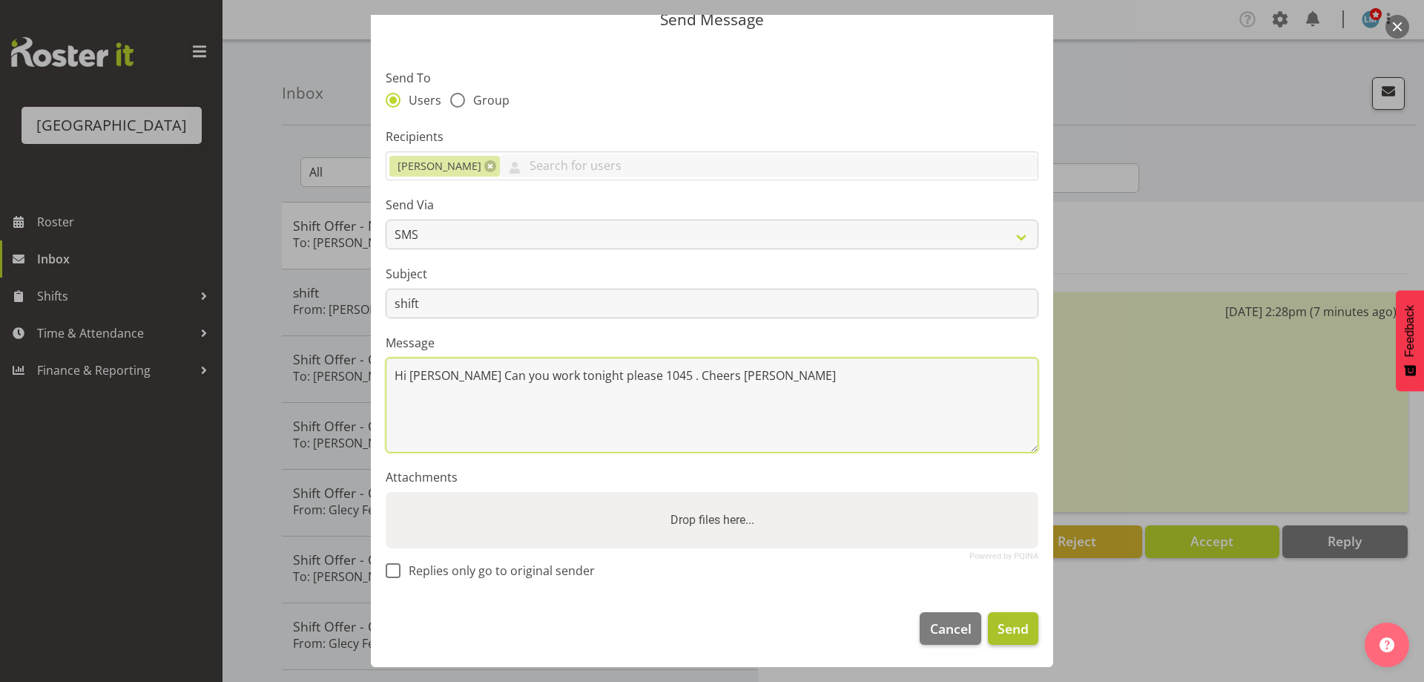
type textarea "Hi Linda Can you work tonight please 1045 . Cheers Wendy"
click at [998, 635] on span "Send" at bounding box center [1013, 628] width 31 height 19
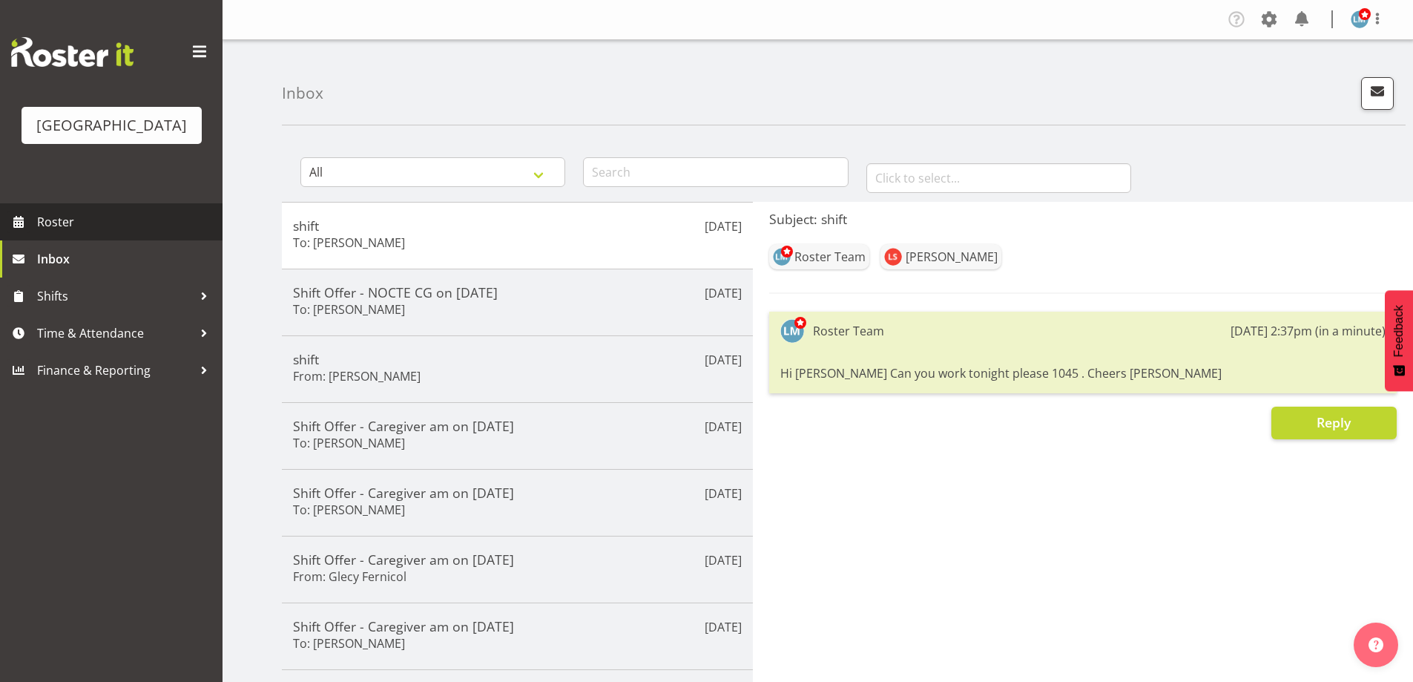
click at [73, 233] on span "Roster" at bounding box center [126, 222] width 178 height 22
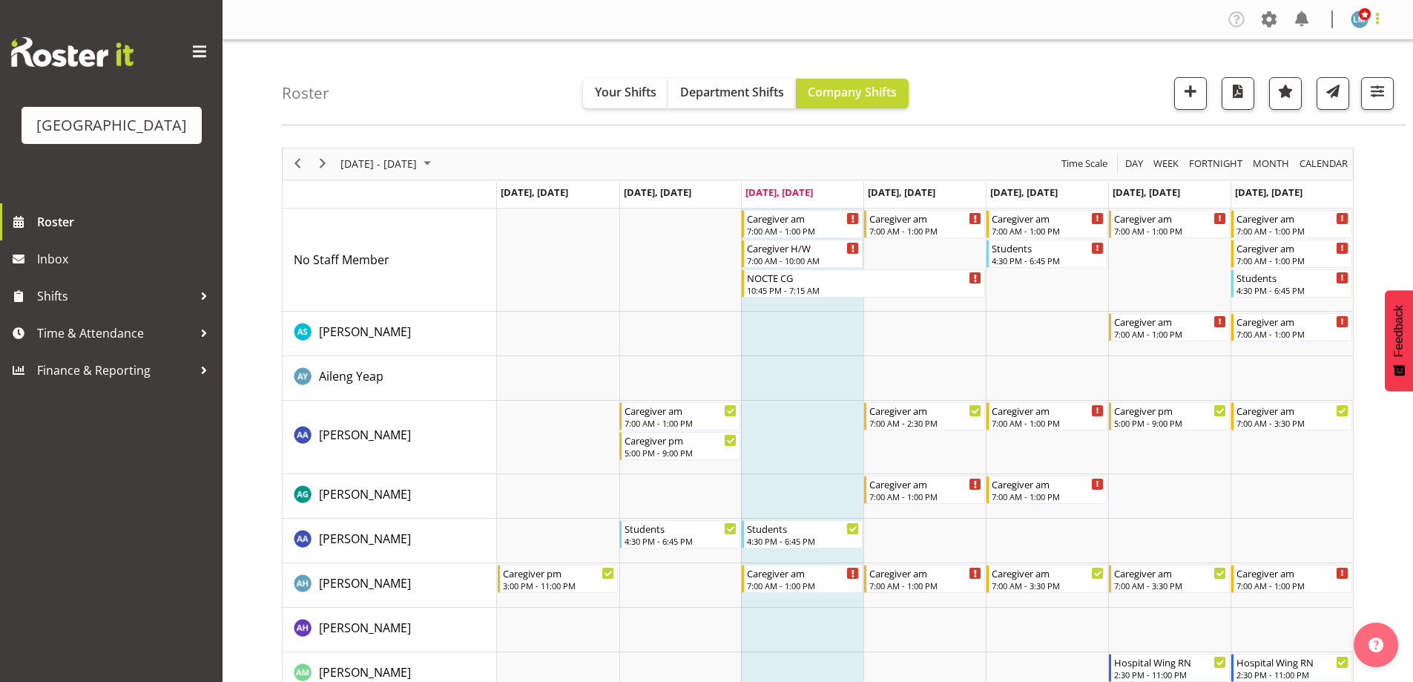
click at [1376, 12] on span at bounding box center [1377, 19] width 18 height 18
click at [1333, 72] on link "Log Out" at bounding box center [1315, 78] width 142 height 27
